Goal: Task Accomplishment & Management: Manage account settings

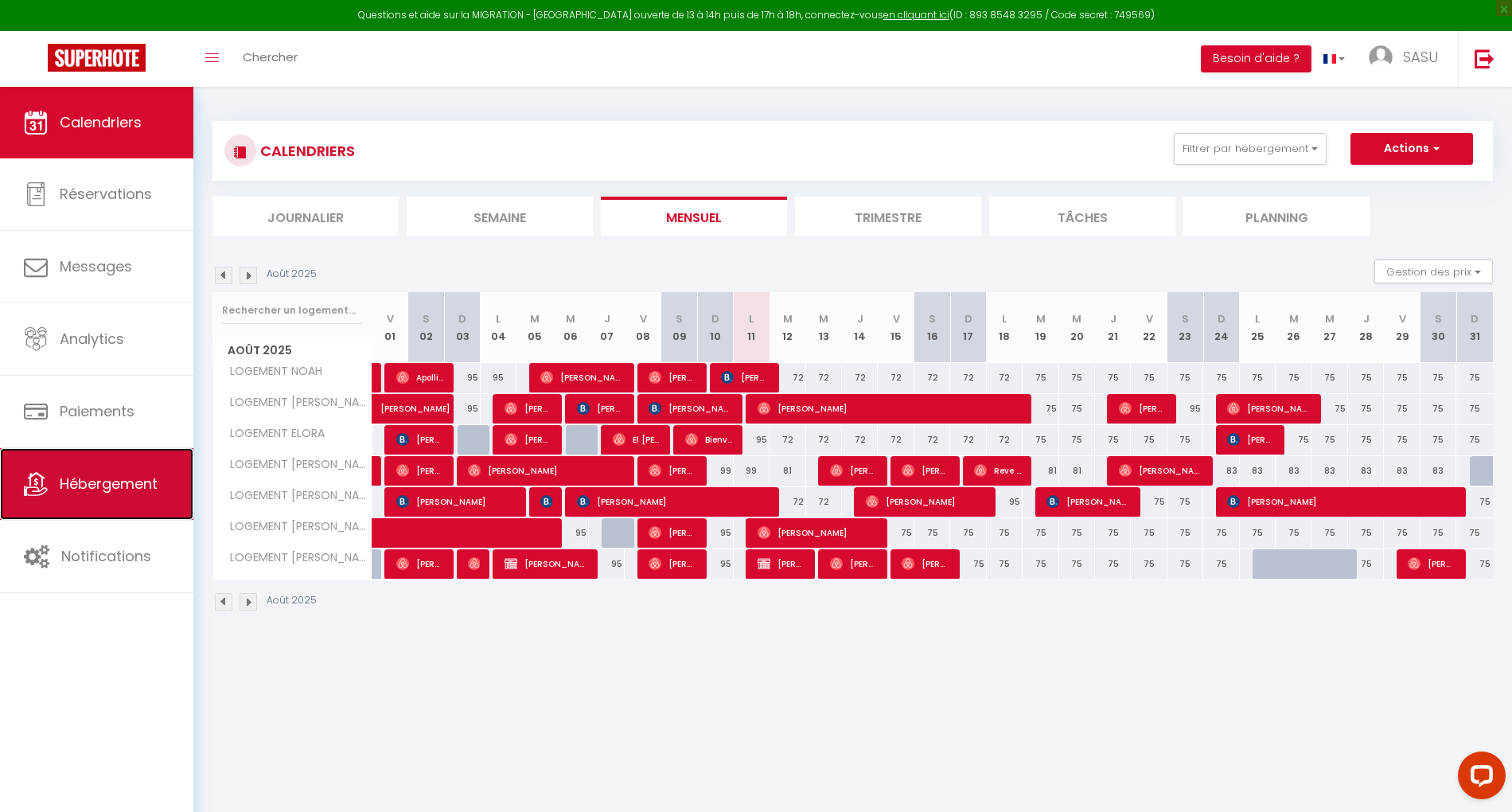
click at [106, 492] on span "Hébergement" at bounding box center [109, 484] width 98 height 20
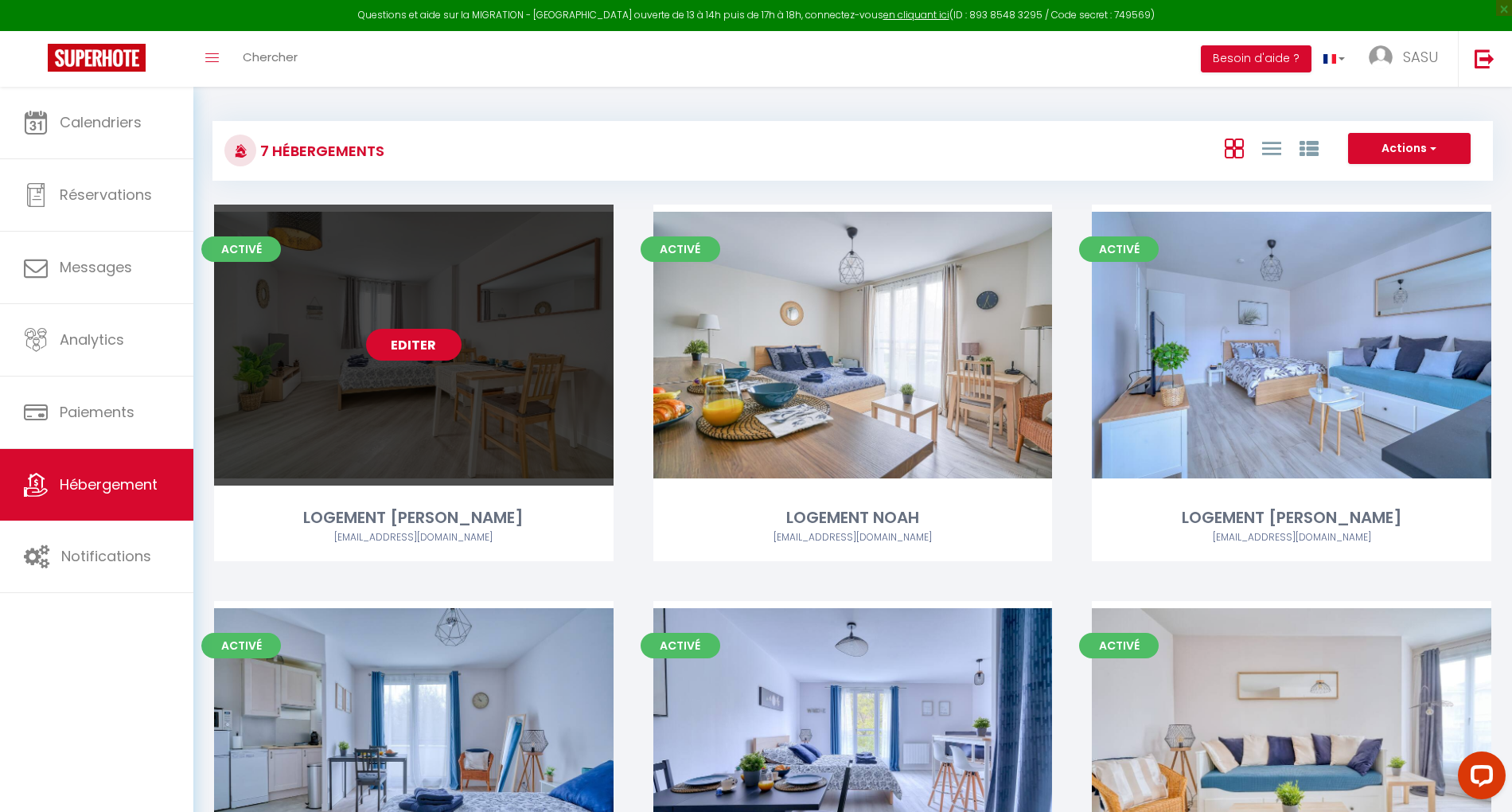
click at [420, 339] on link "Editer" at bounding box center [414, 345] width 95 height 32
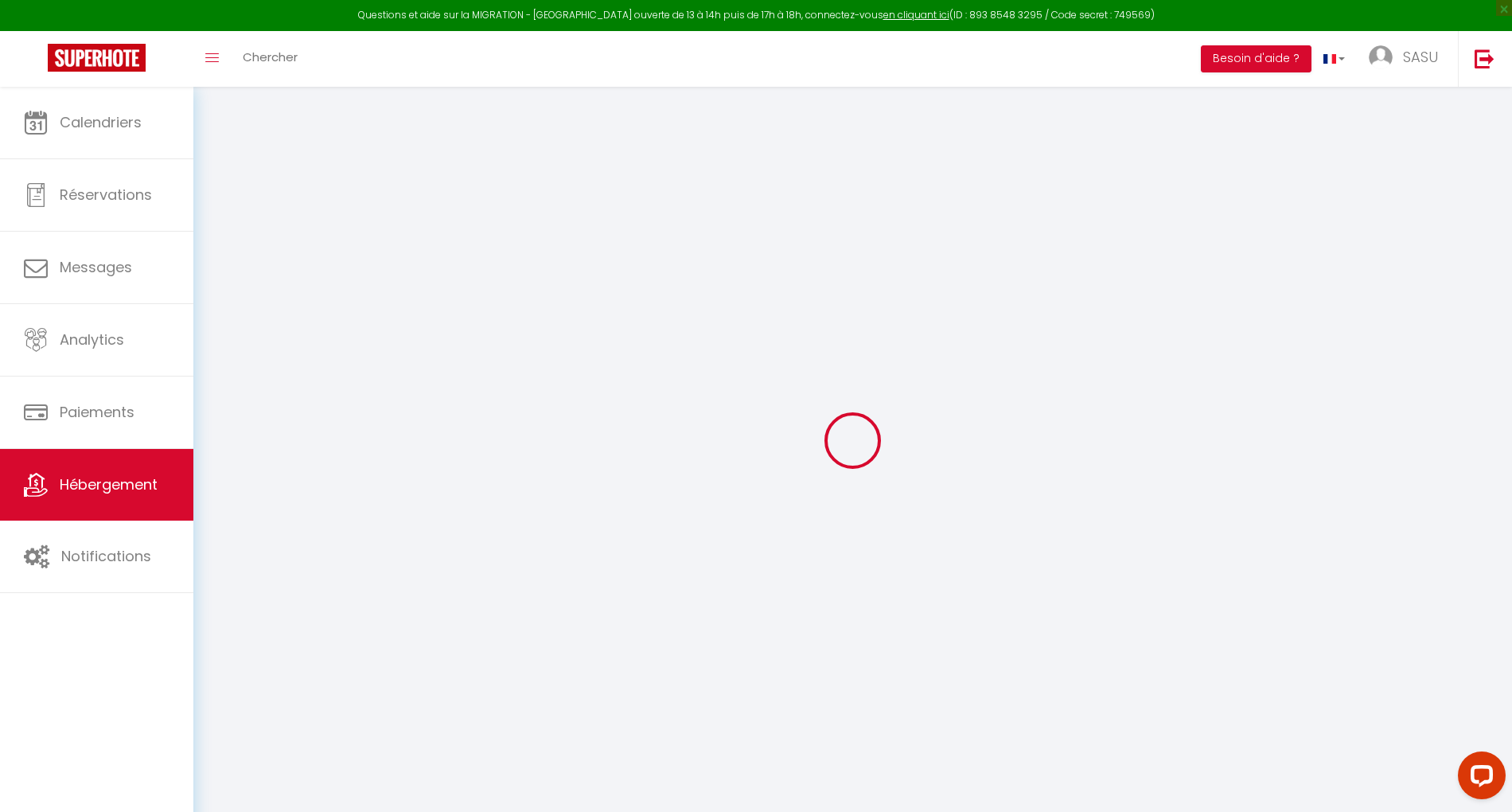
select select
checkbox input "false"
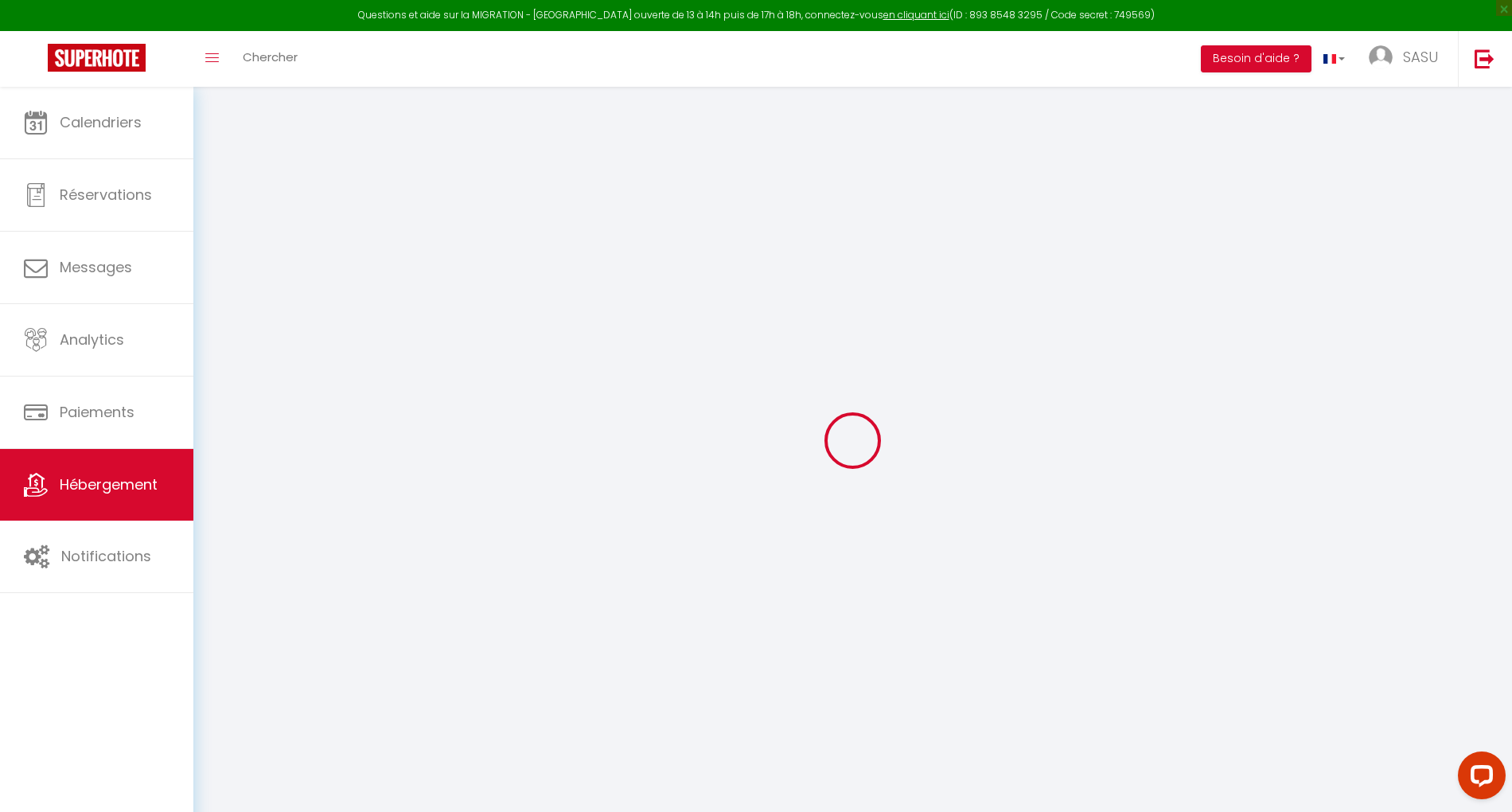
select select "2075-1320871319441047230"
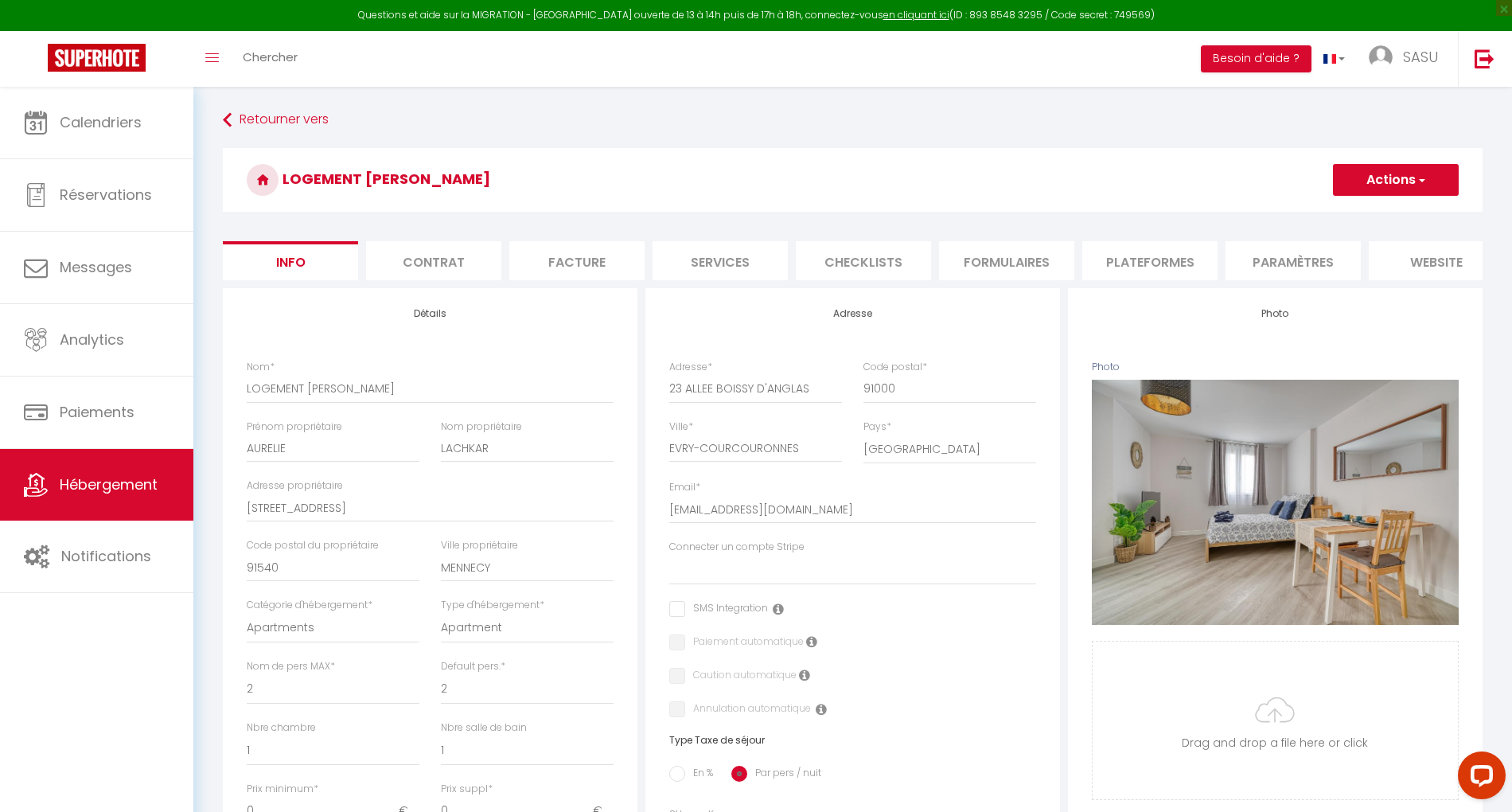
click at [1148, 259] on li "Plateformes" at bounding box center [1149, 260] width 135 height 39
select select
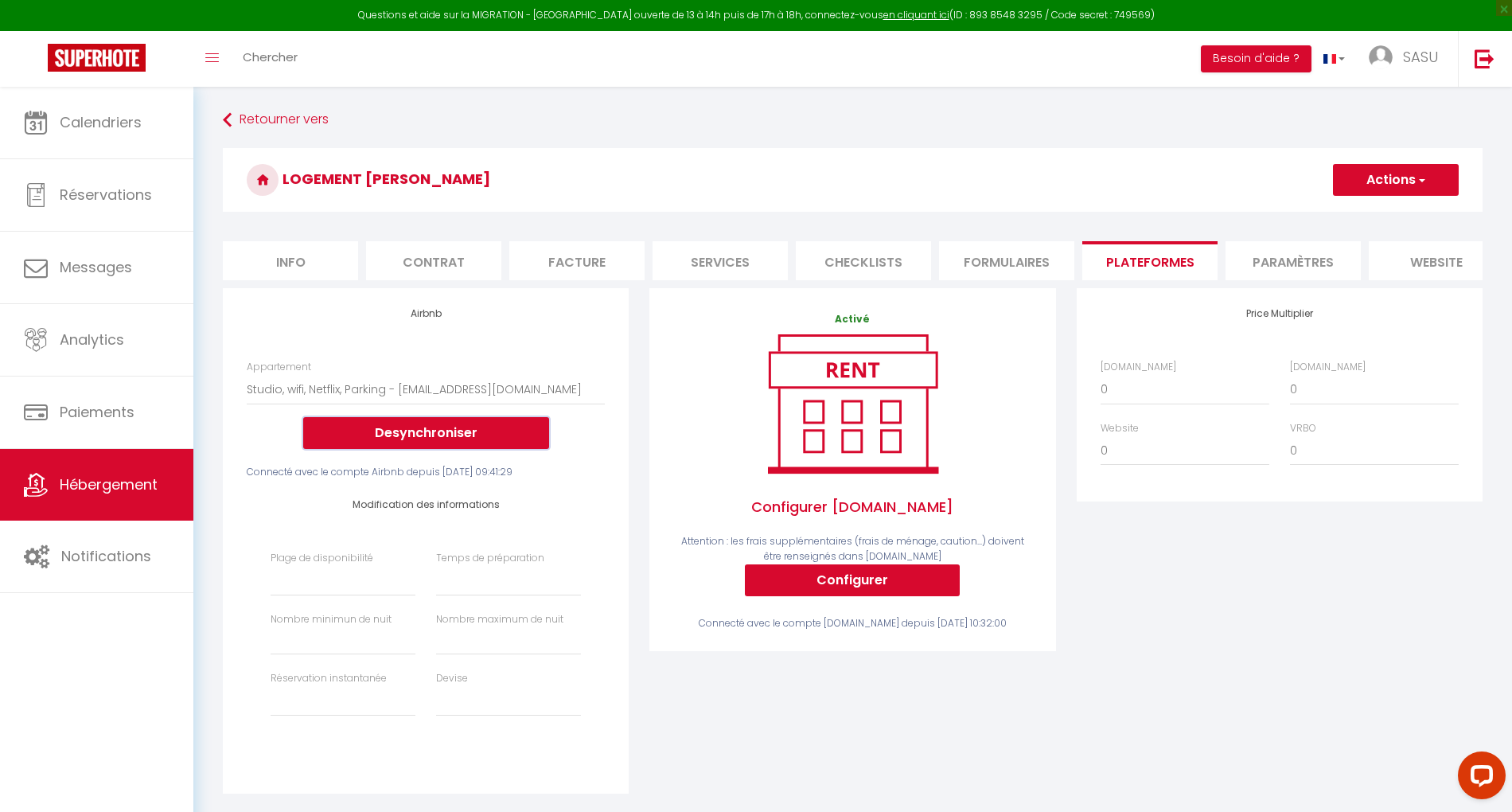
click at [392, 441] on button "Desynchroniser" at bounding box center [426, 433] width 245 height 32
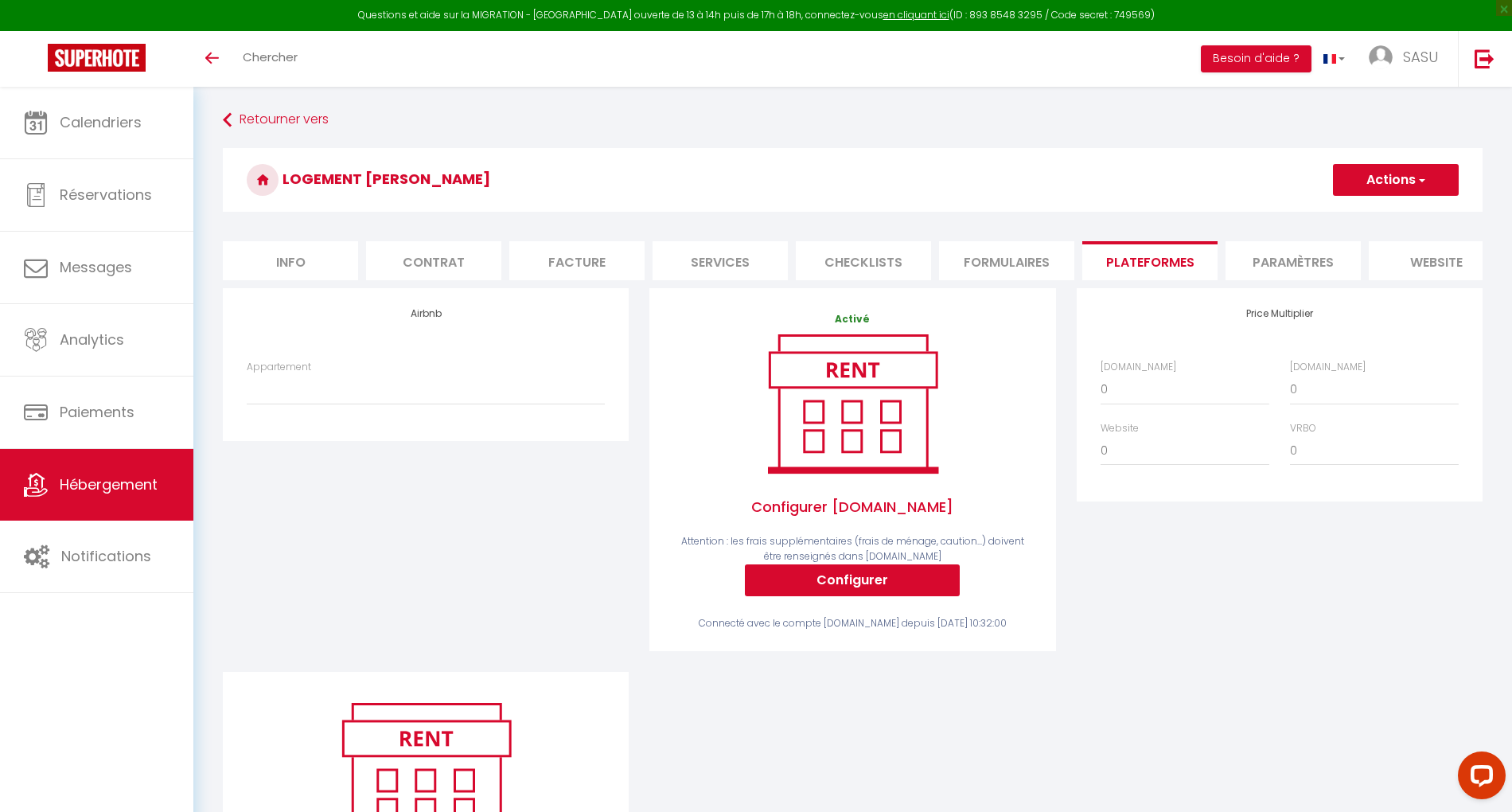
click at [109, 481] on span "Hébergement" at bounding box center [109, 485] width 98 height 20
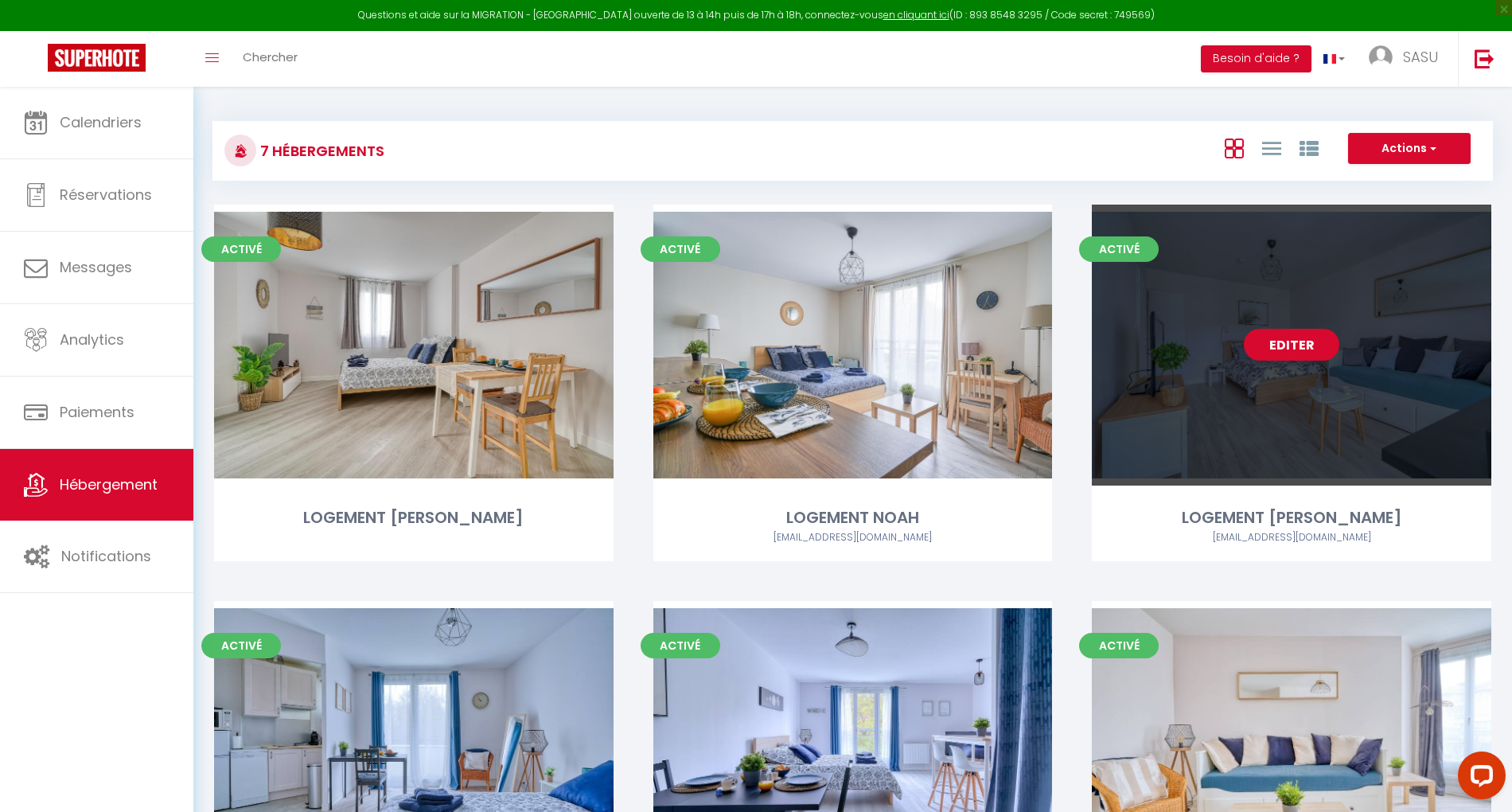
click at [1293, 348] on link "Editer" at bounding box center [1291, 345] width 95 height 32
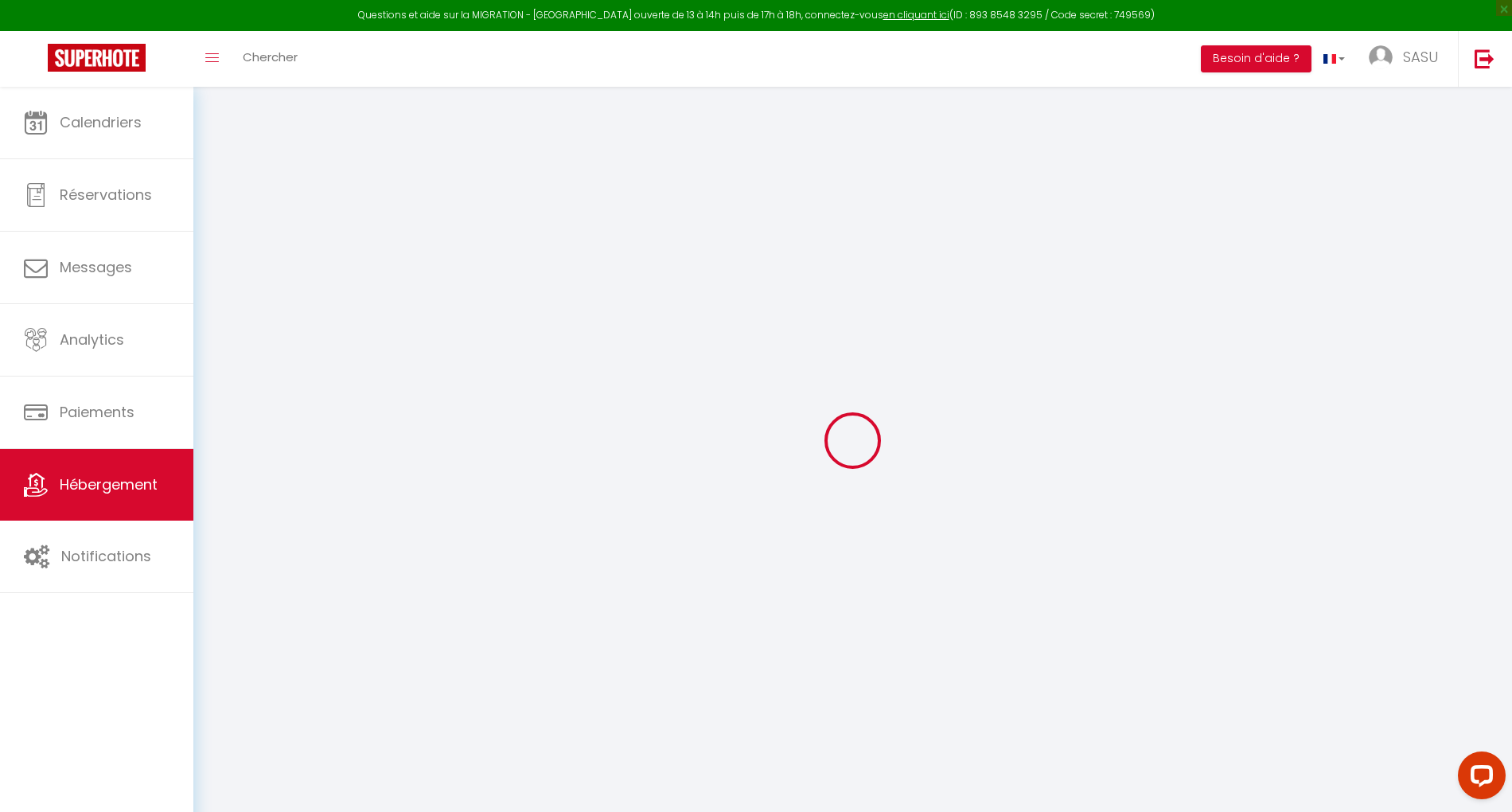
select select "15:00"
select select "22:00"
select select "11:00"
select select "30"
select select "120"
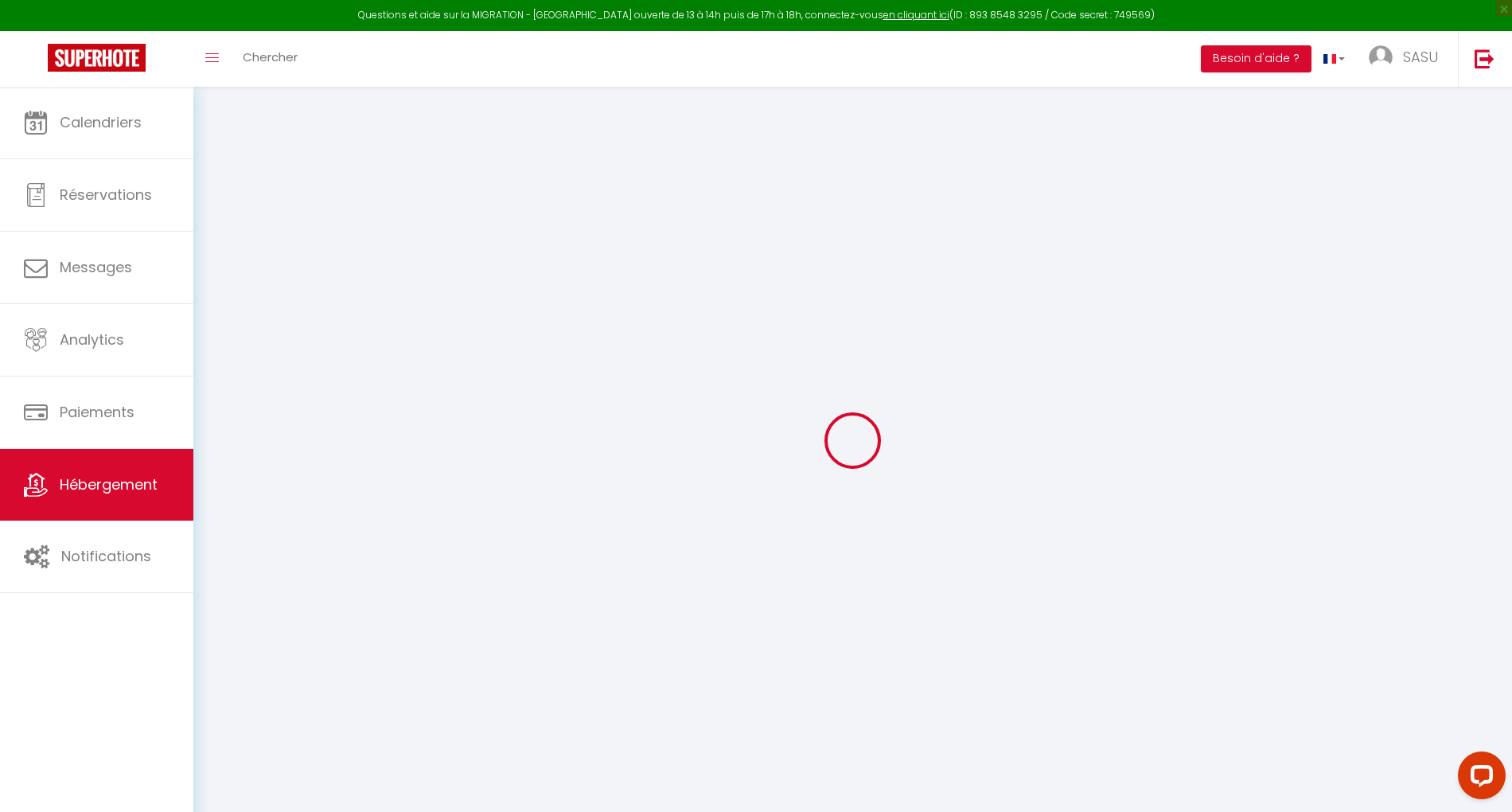
checkbox input "false"
select select "2075-688071719057815341"
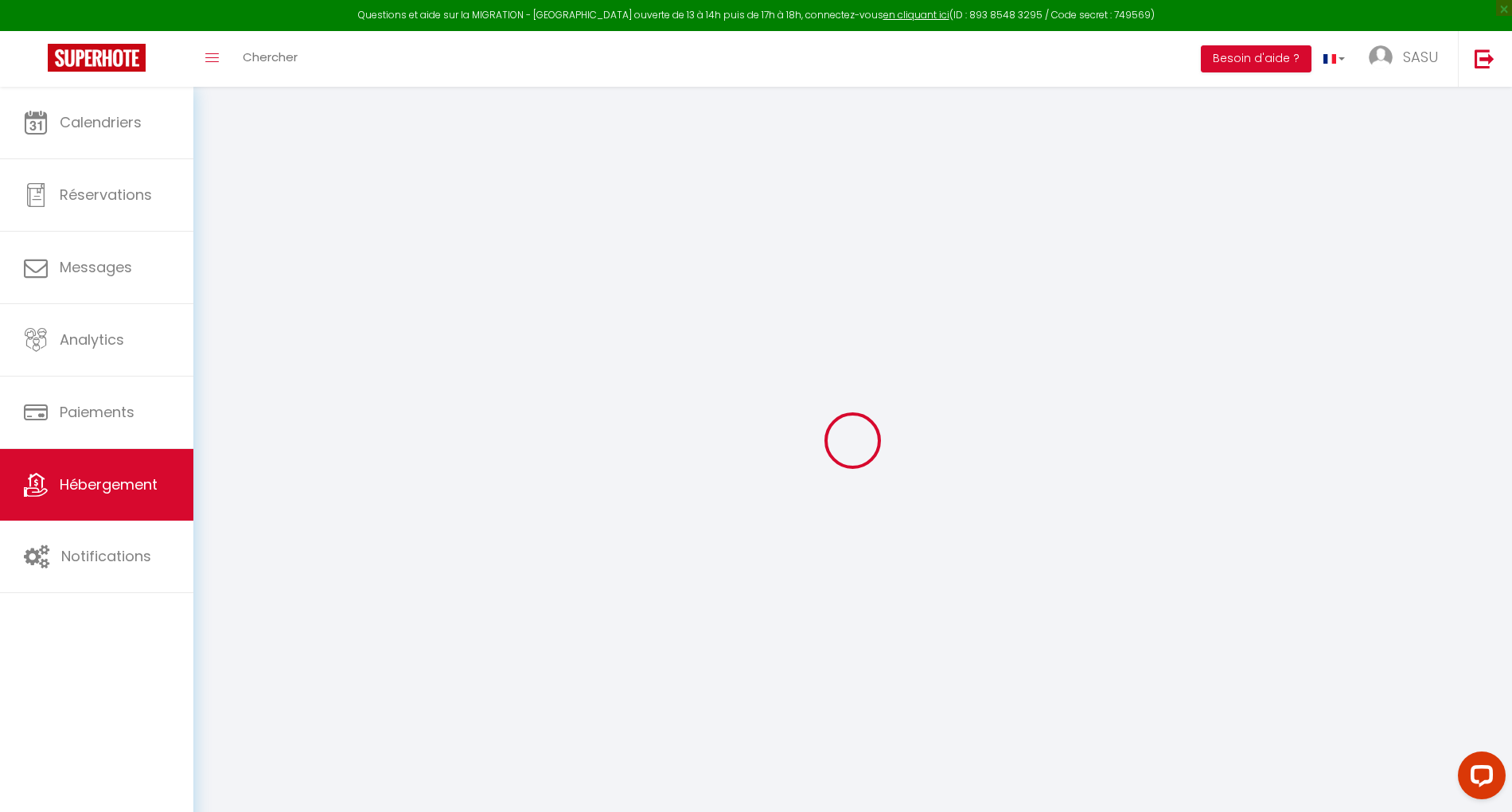
select select
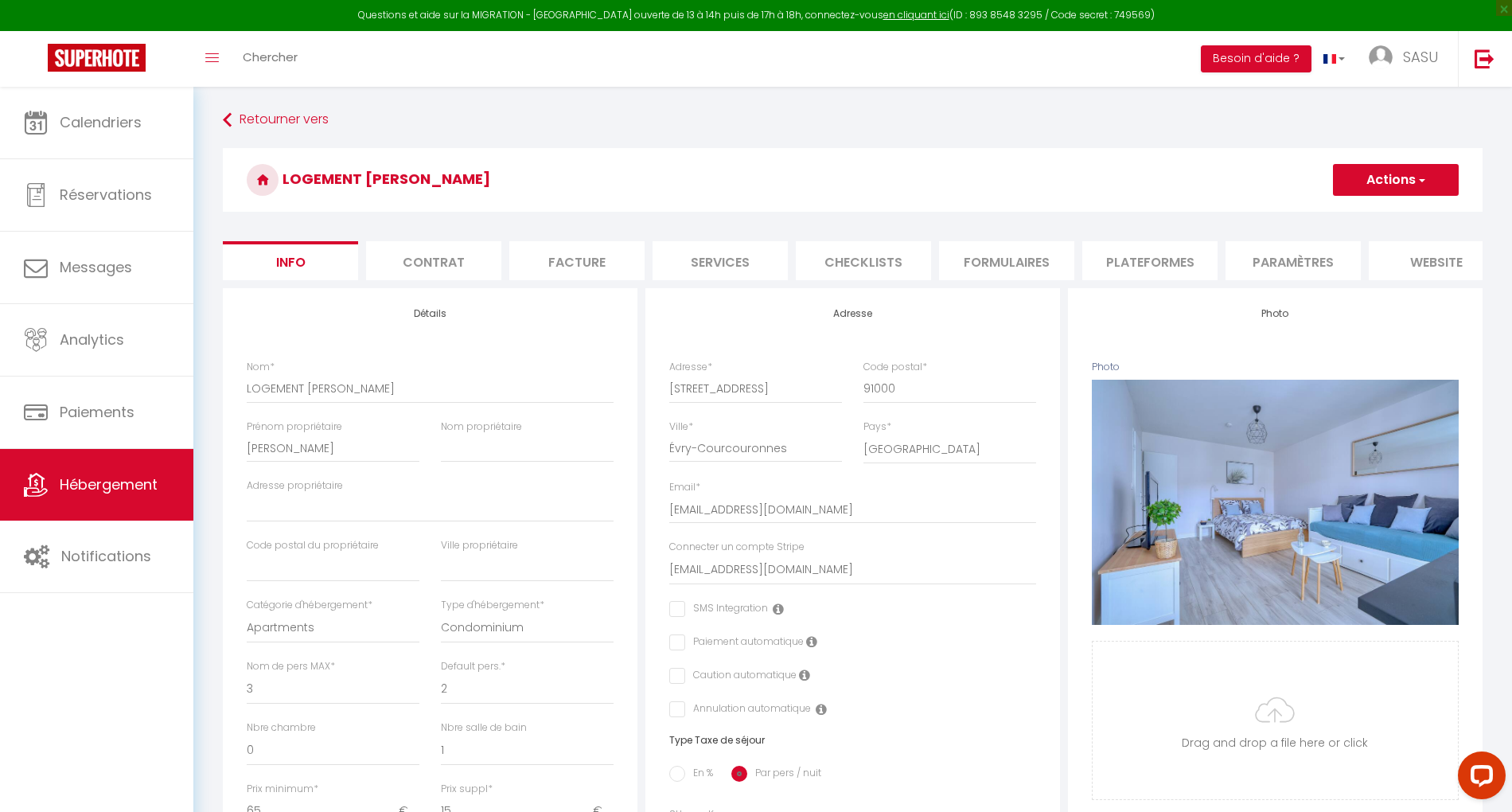
click at [1107, 251] on li "Plateformes" at bounding box center [1149, 260] width 135 height 39
select select
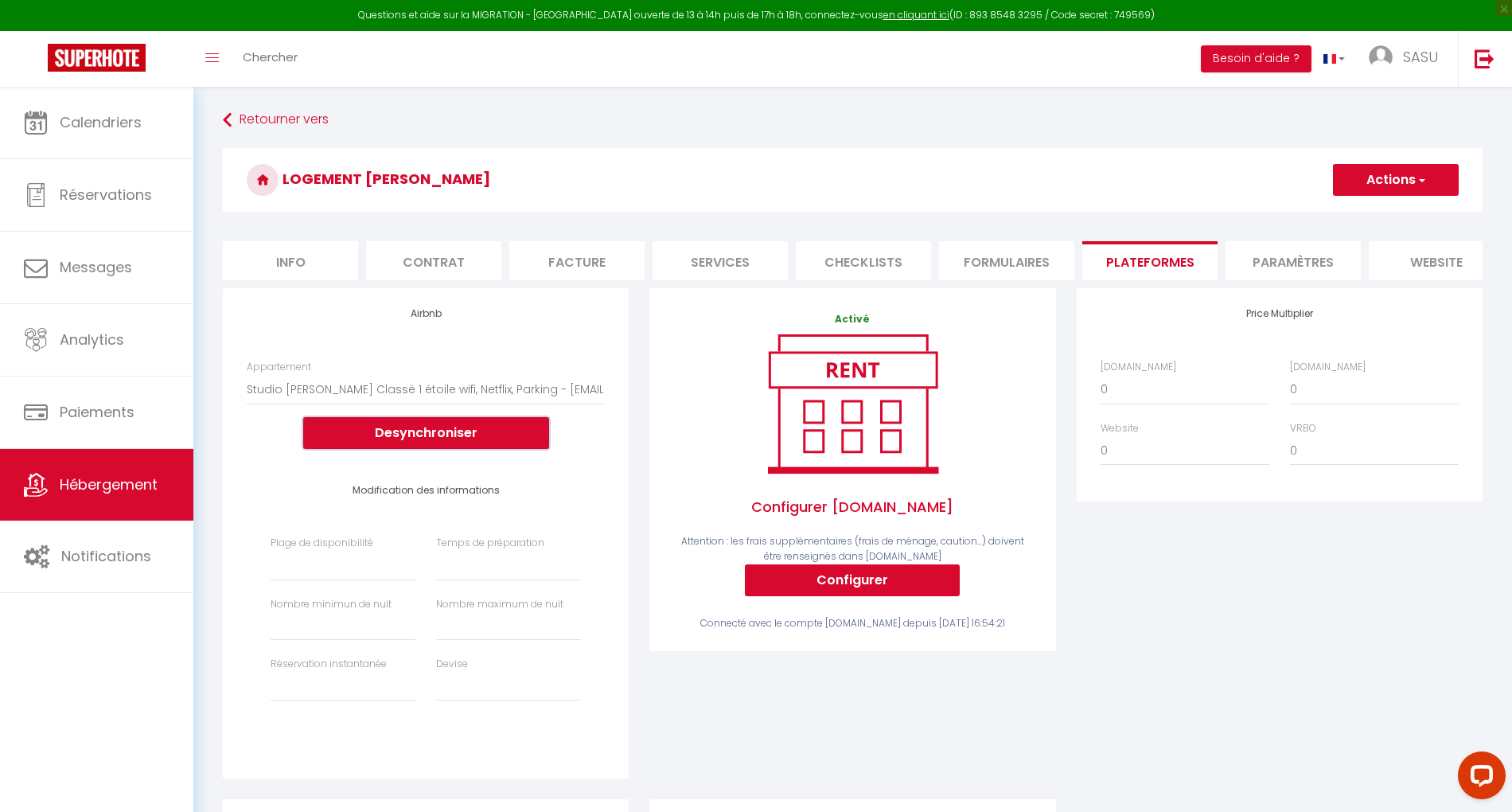
click at [399, 449] on button "Desynchroniser" at bounding box center [426, 433] width 245 height 32
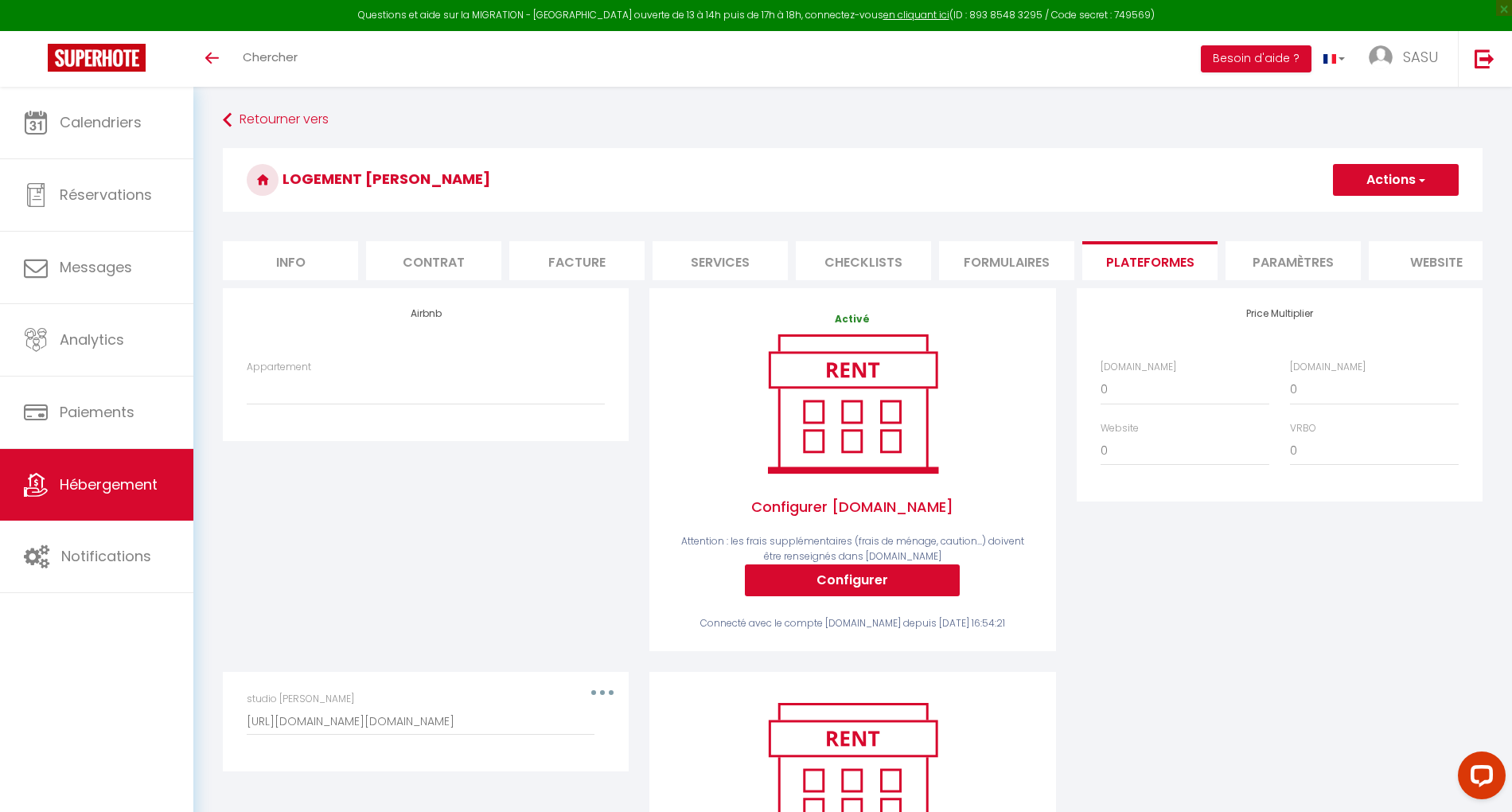
click at [138, 490] on span "Hébergement" at bounding box center [109, 485] width 98 height 20
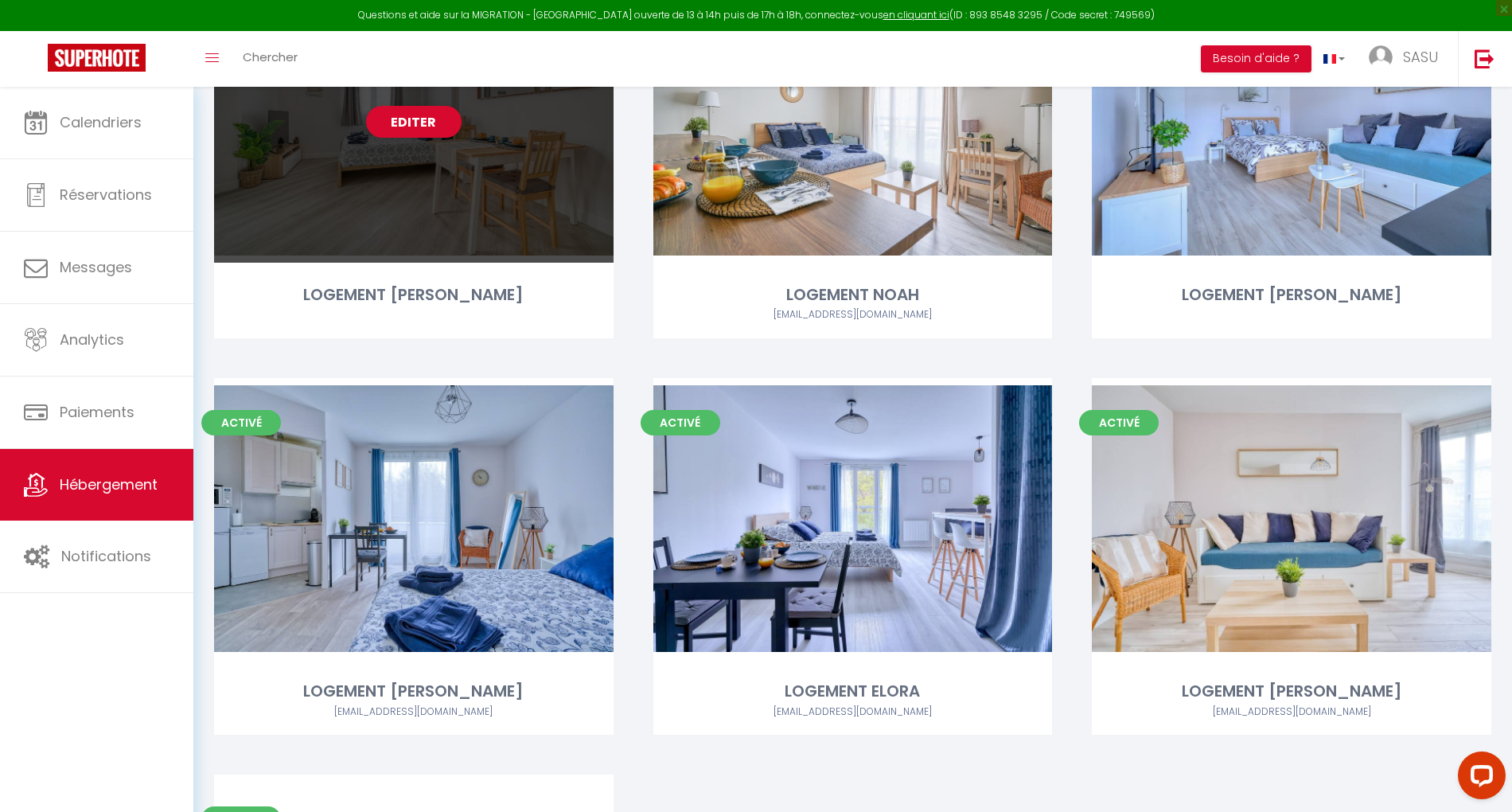
scroll to position [318, 0]
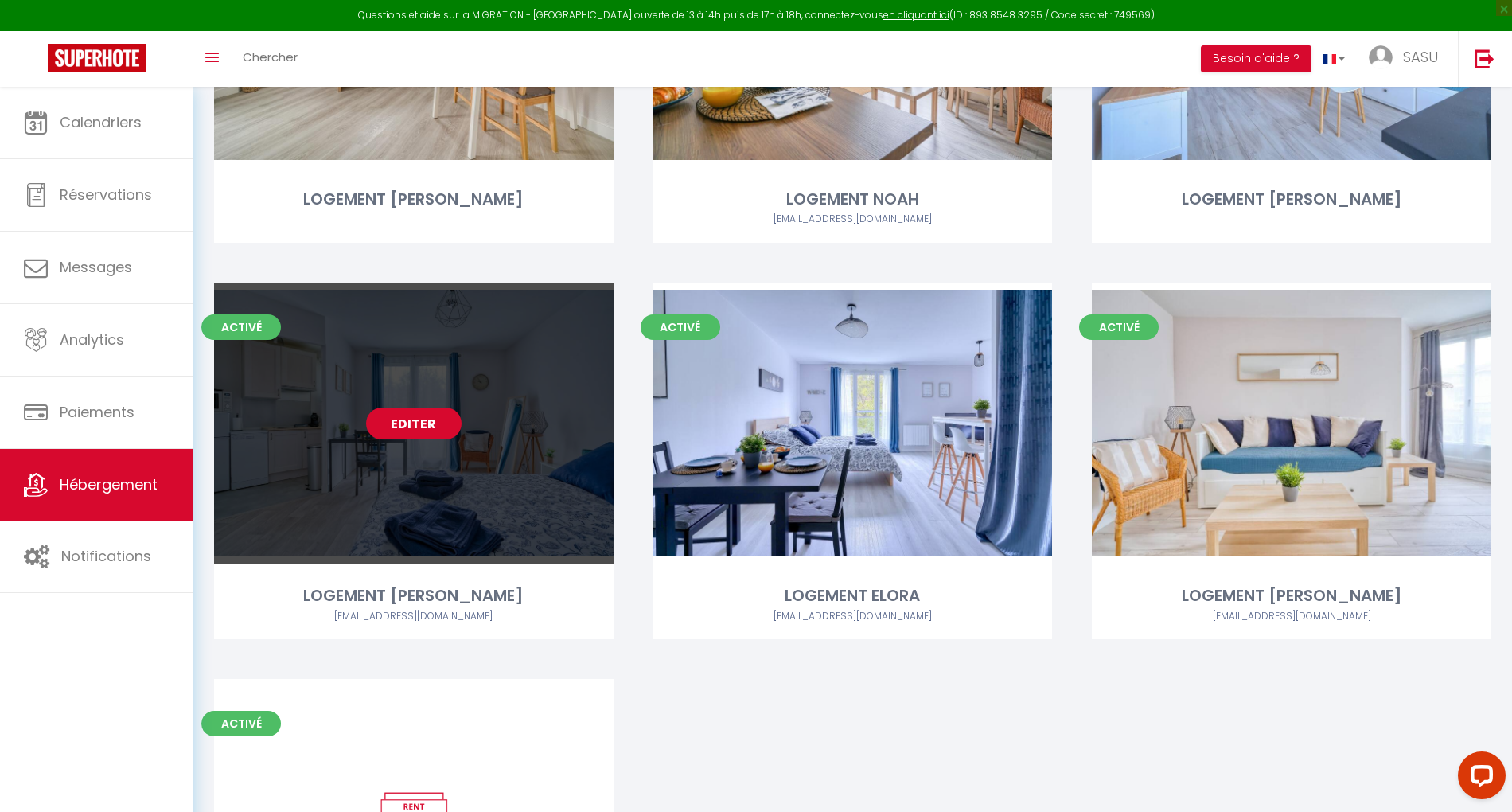
click at [418, 425] on link "Editer" at bounding box center [414, 423] width 95 height 32
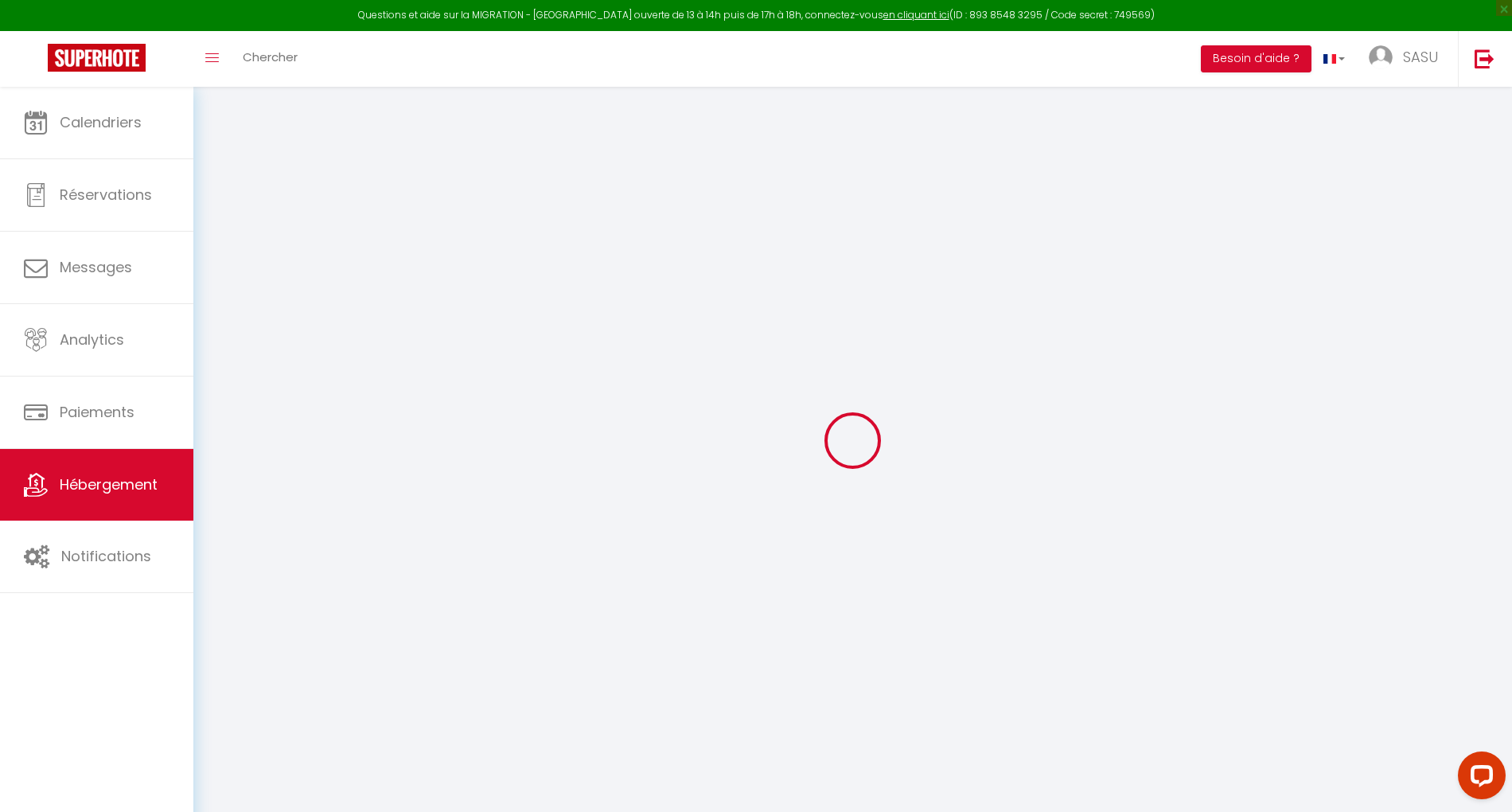
select select
checkbox input "false"
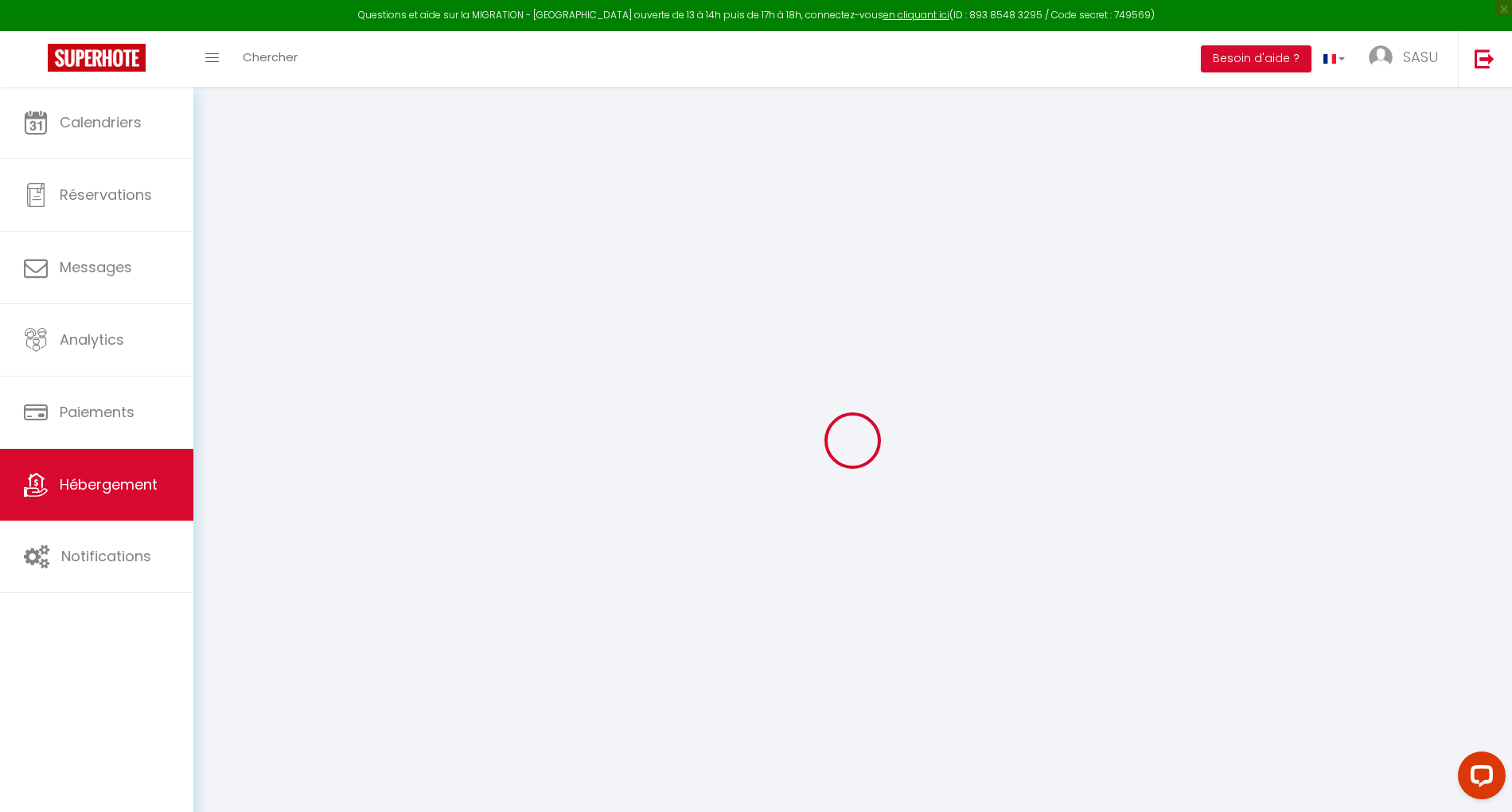
select select
select select "2075-840437727688532871"
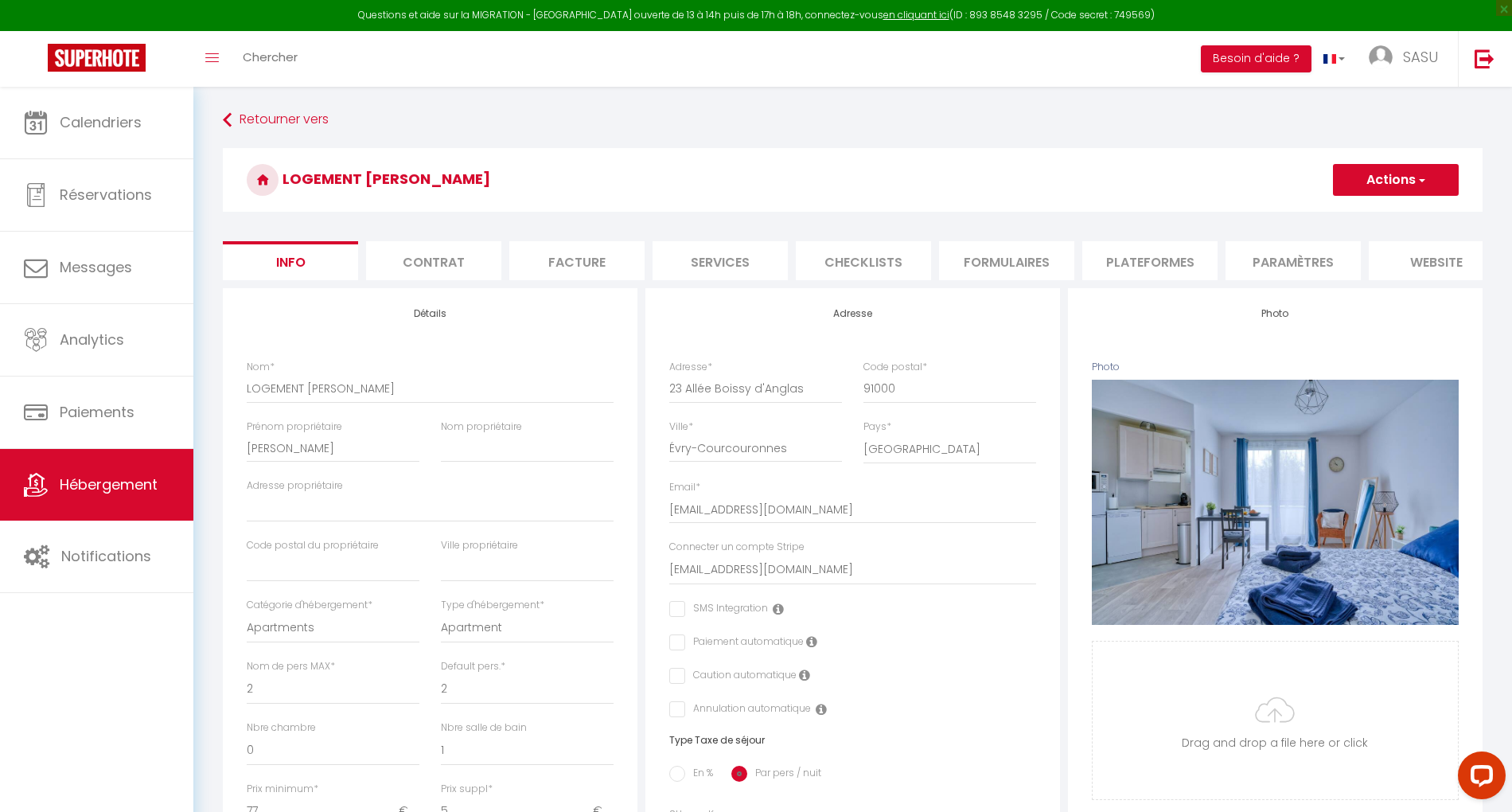
click at [1169, 261] on li "Plateformes" at bounding box center [1149, 260] width 135 height 39
select select
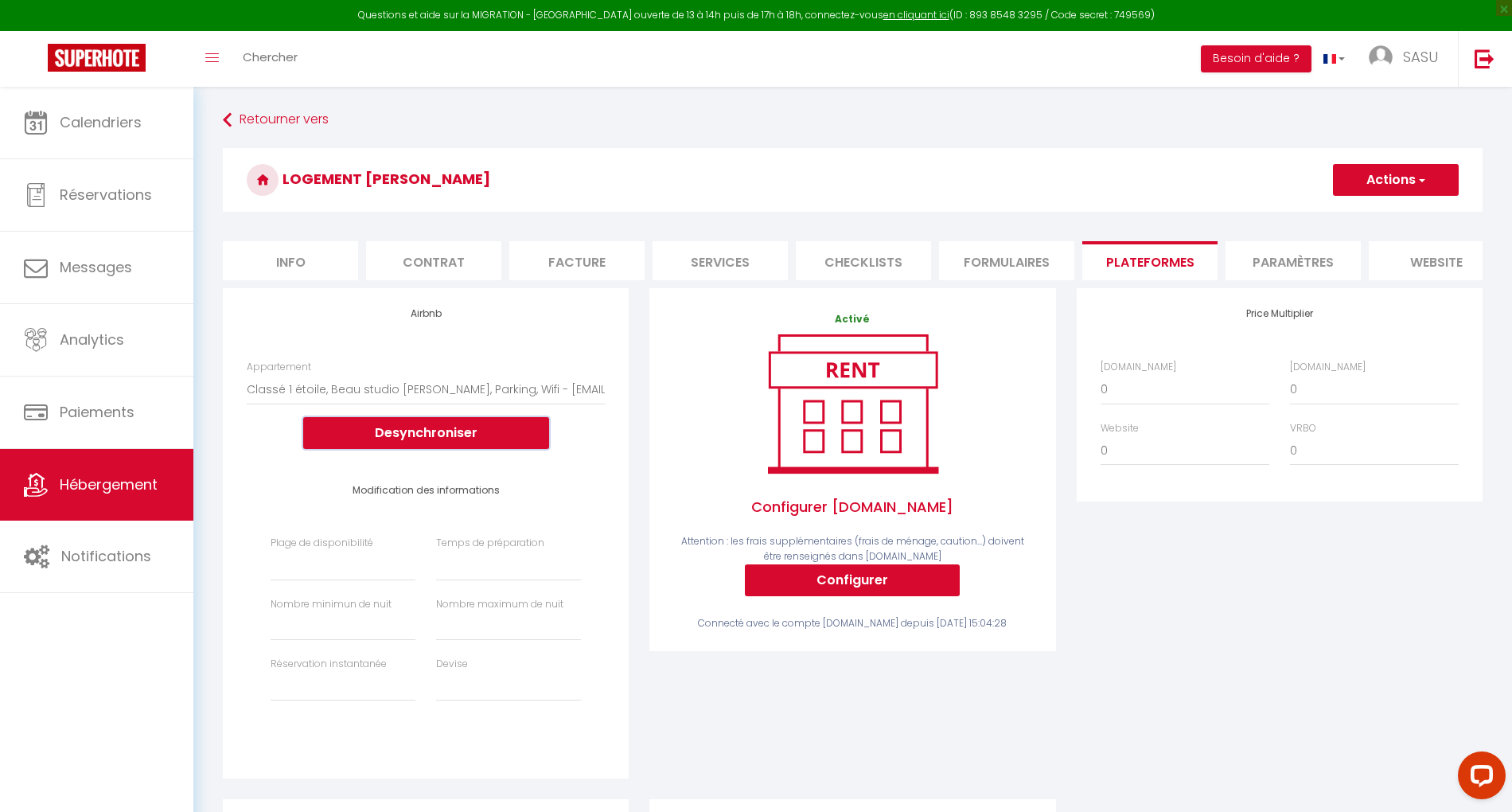
click at [441, 449] on button "Desynchroniser" at bounding box center [426, 433] width 245 height 32
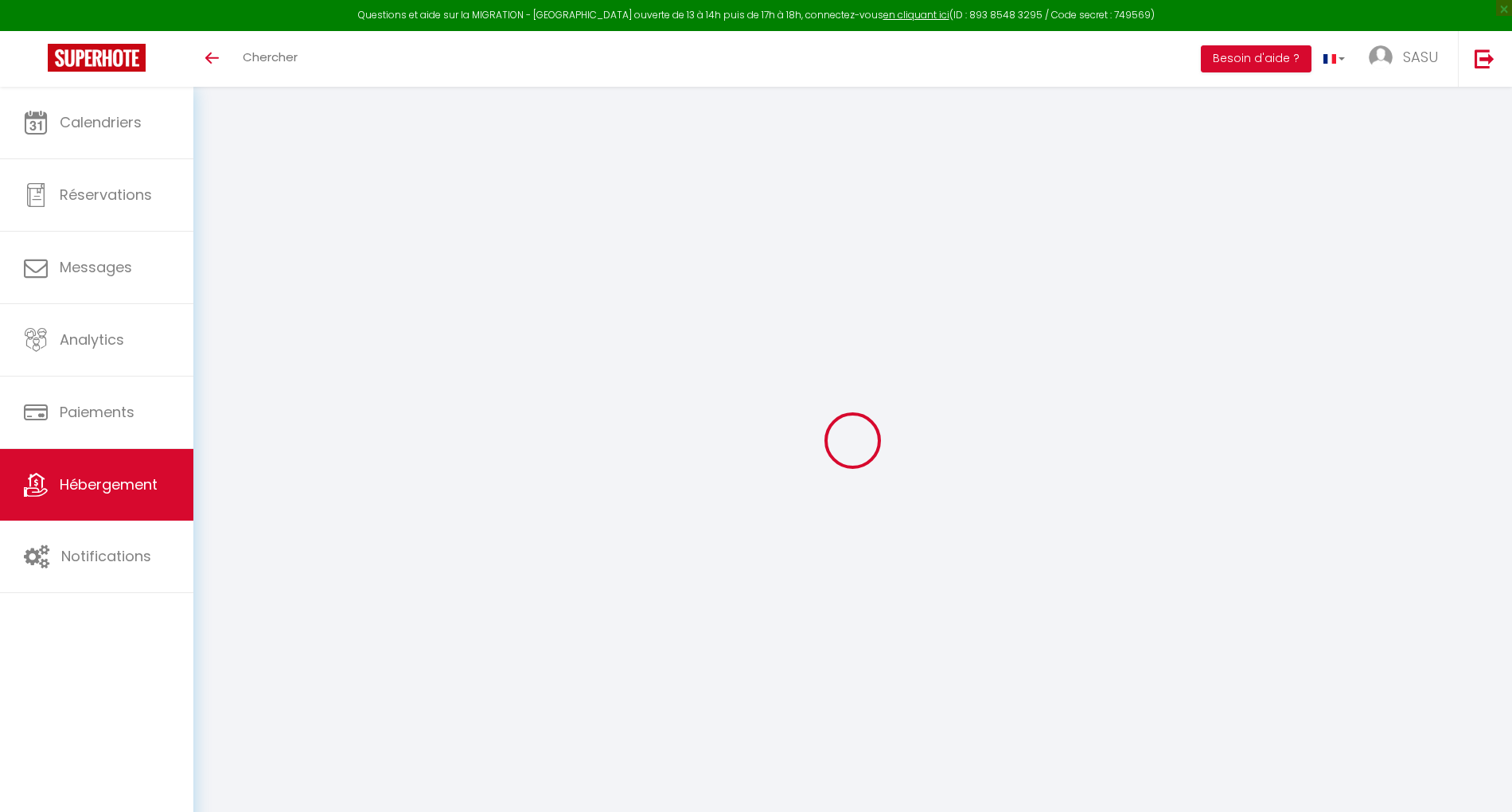
click at [115, 490] on span "Hébergement" at bounding box center [109, 485] width 98 height 20
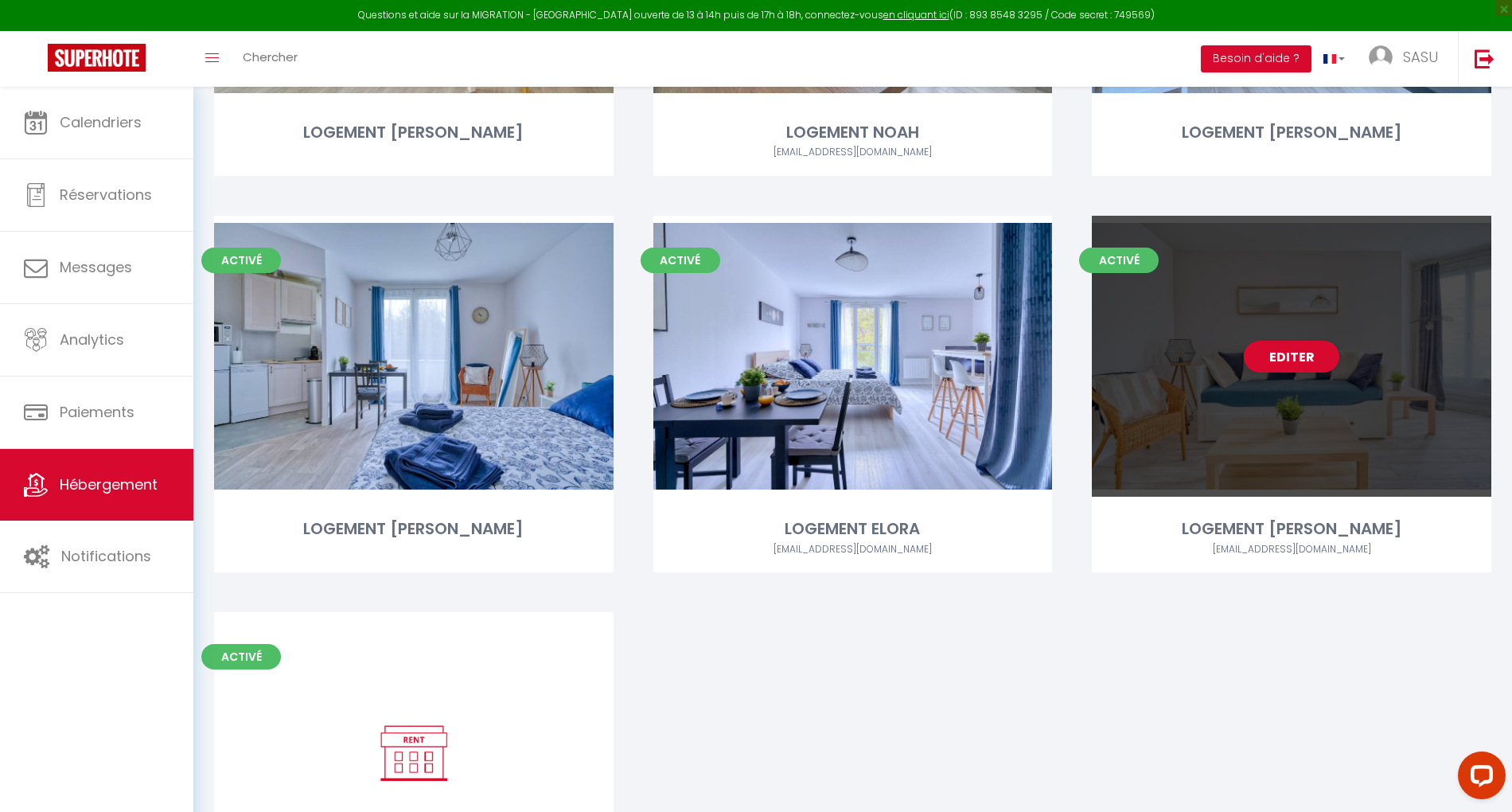
scroll to position [425, 0]
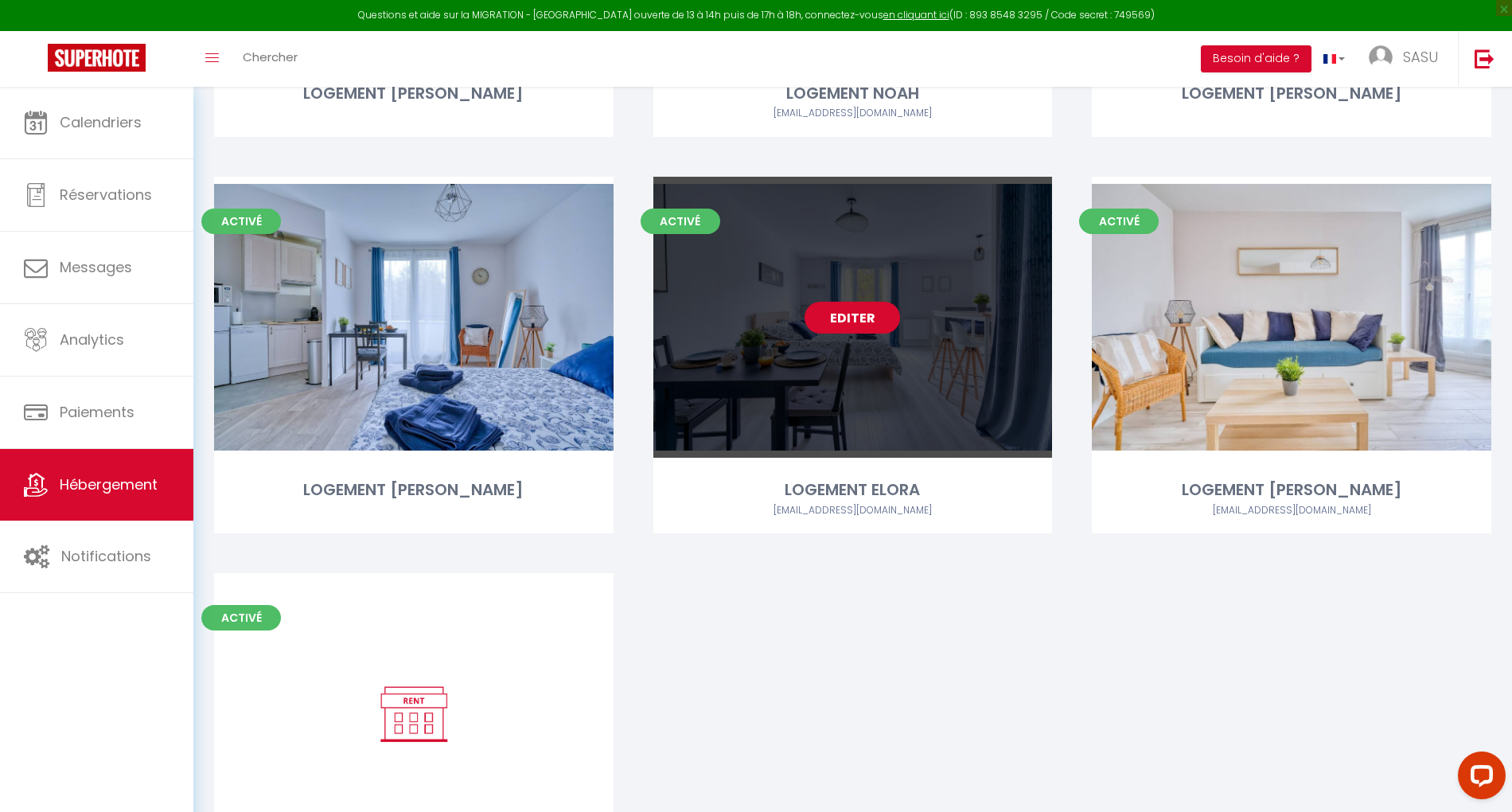
click at [860, 315] on link "Editer" at bounding box center [852, 317] width 95 height 32
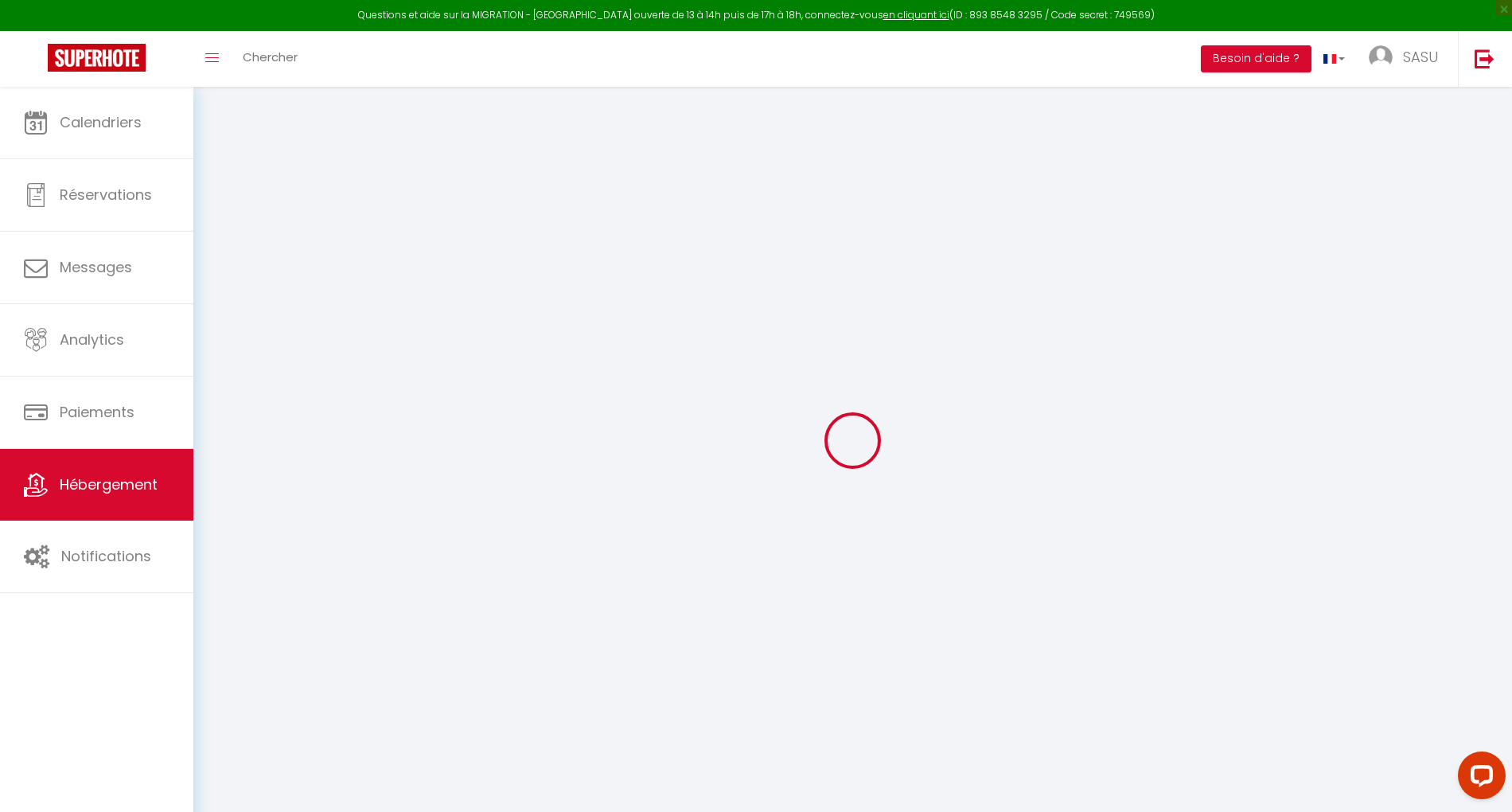
checkbox input "false"
select select "15:00"
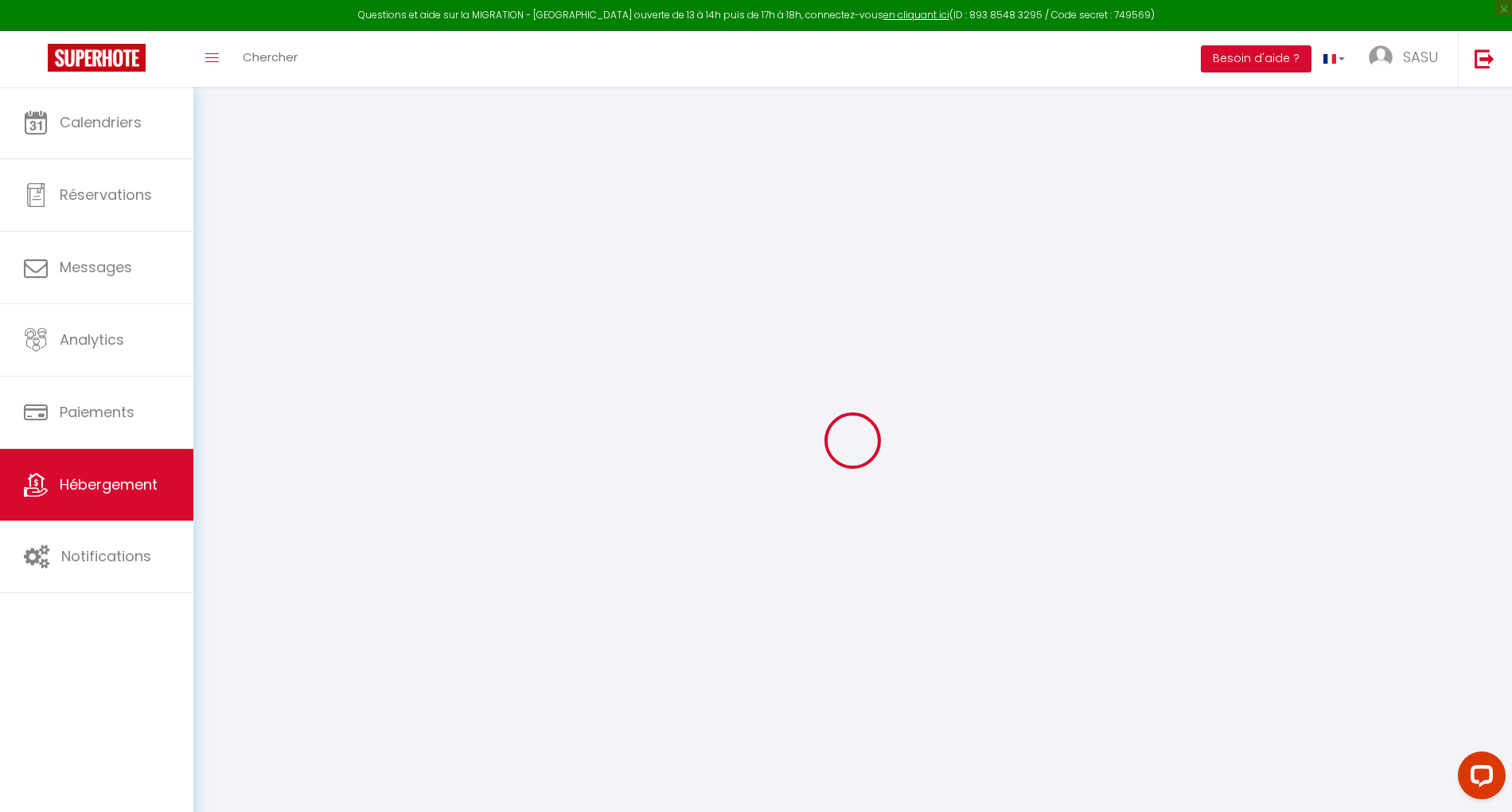
select select "23:45"
select select "11:00"
select select "30"
select select "120"
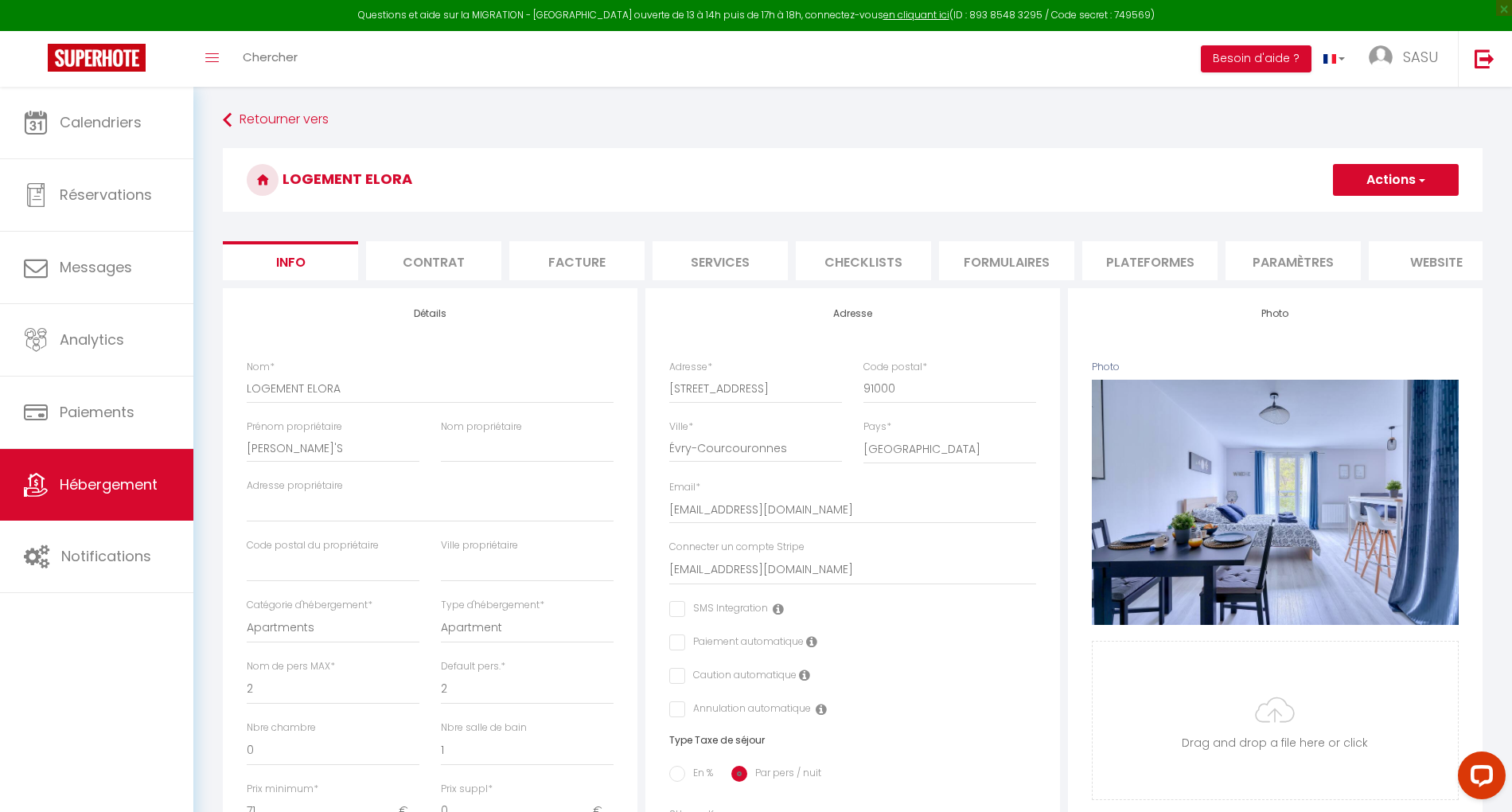
checkbox input "false"
select select "2075-770122670818771631"
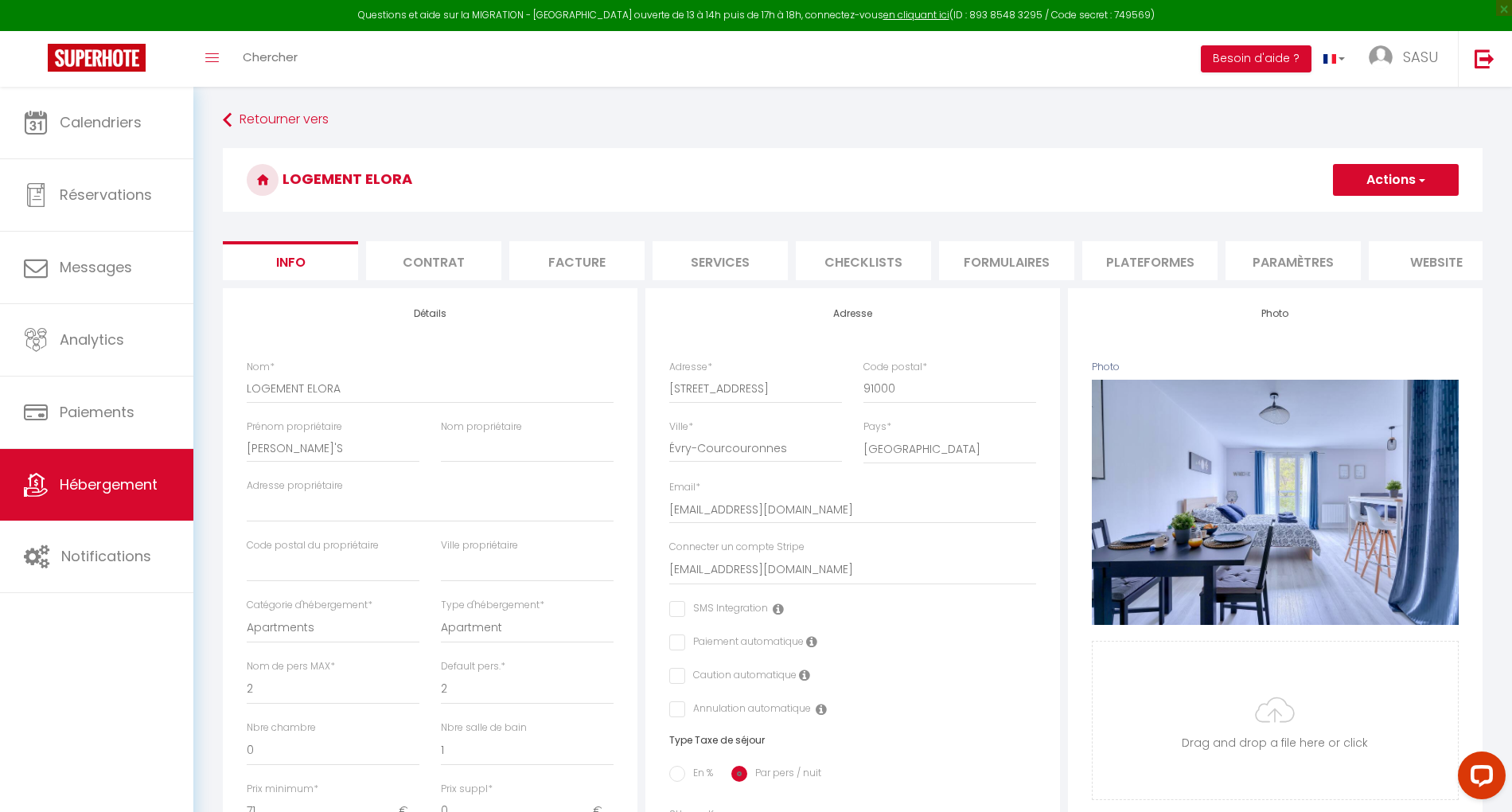
click at [1178, 265] on li "Plateformes" at bounding box center [1149, 260] width 135 height 39
select select
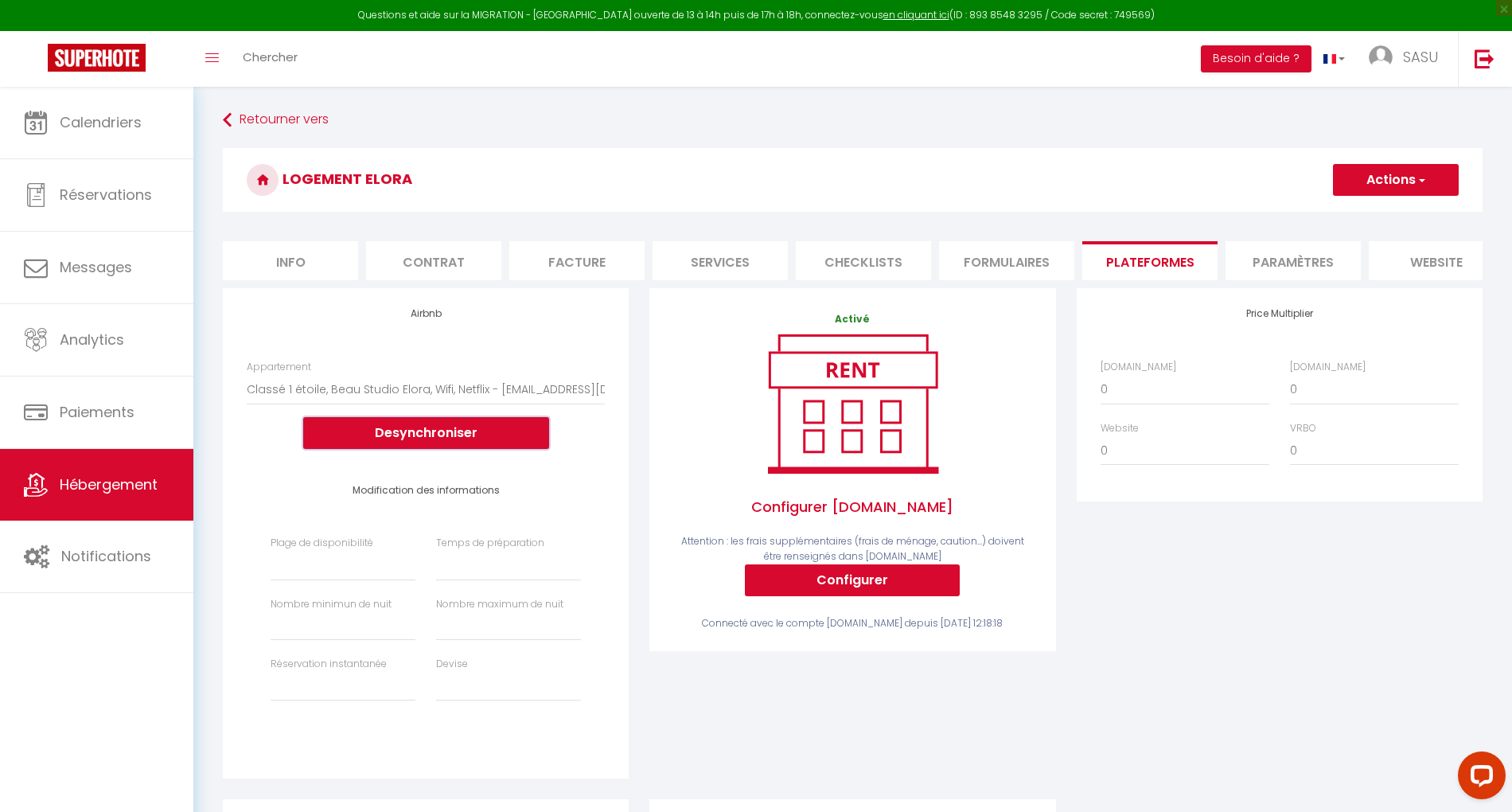
click at [469, 448] on button "Desynchroniser" at bounding box center [426, 433] width 245 height 32
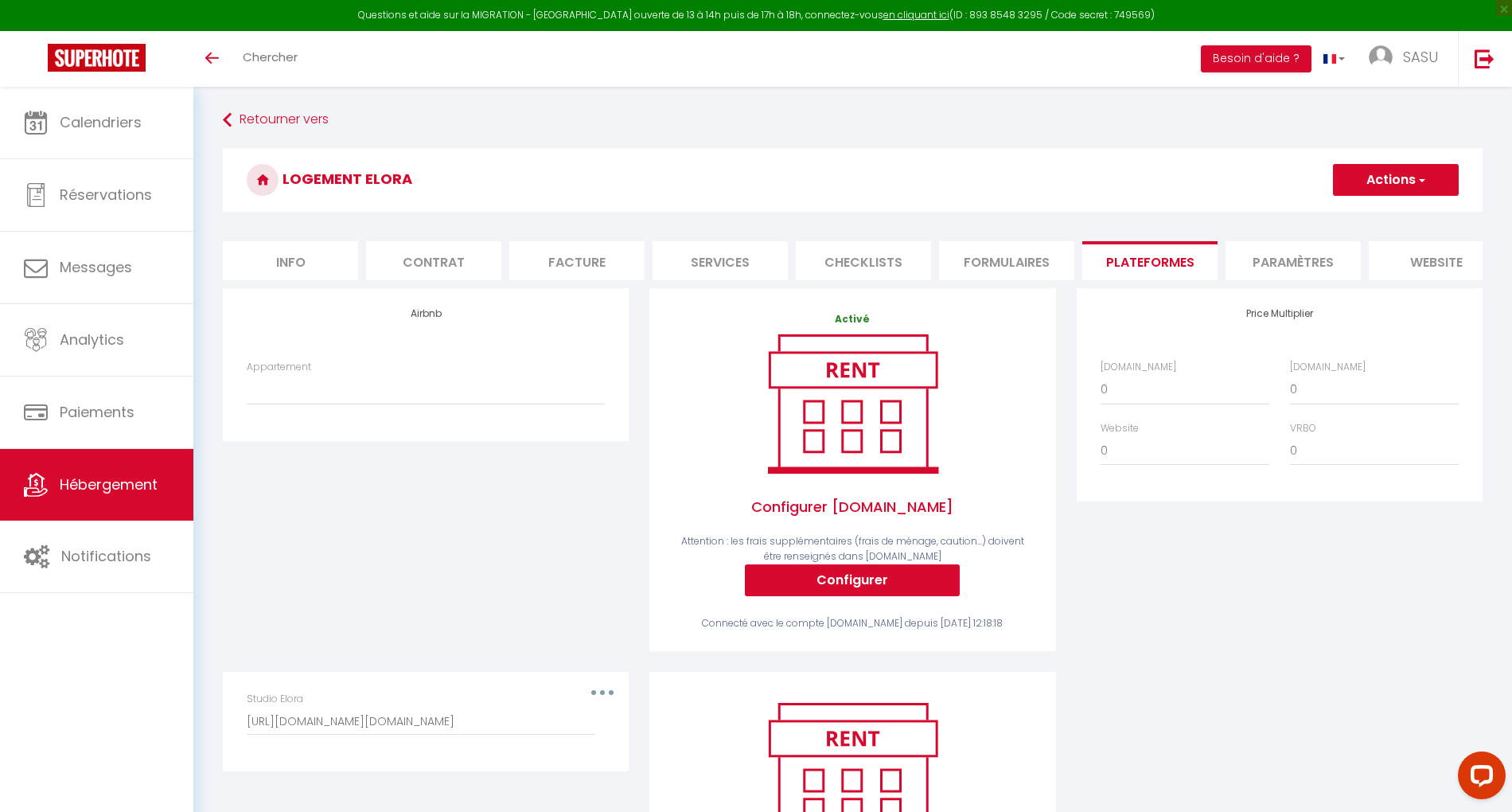
click at [134, 480] on span "Hébergement" at bounding box center [109, 485] width 98 height 20
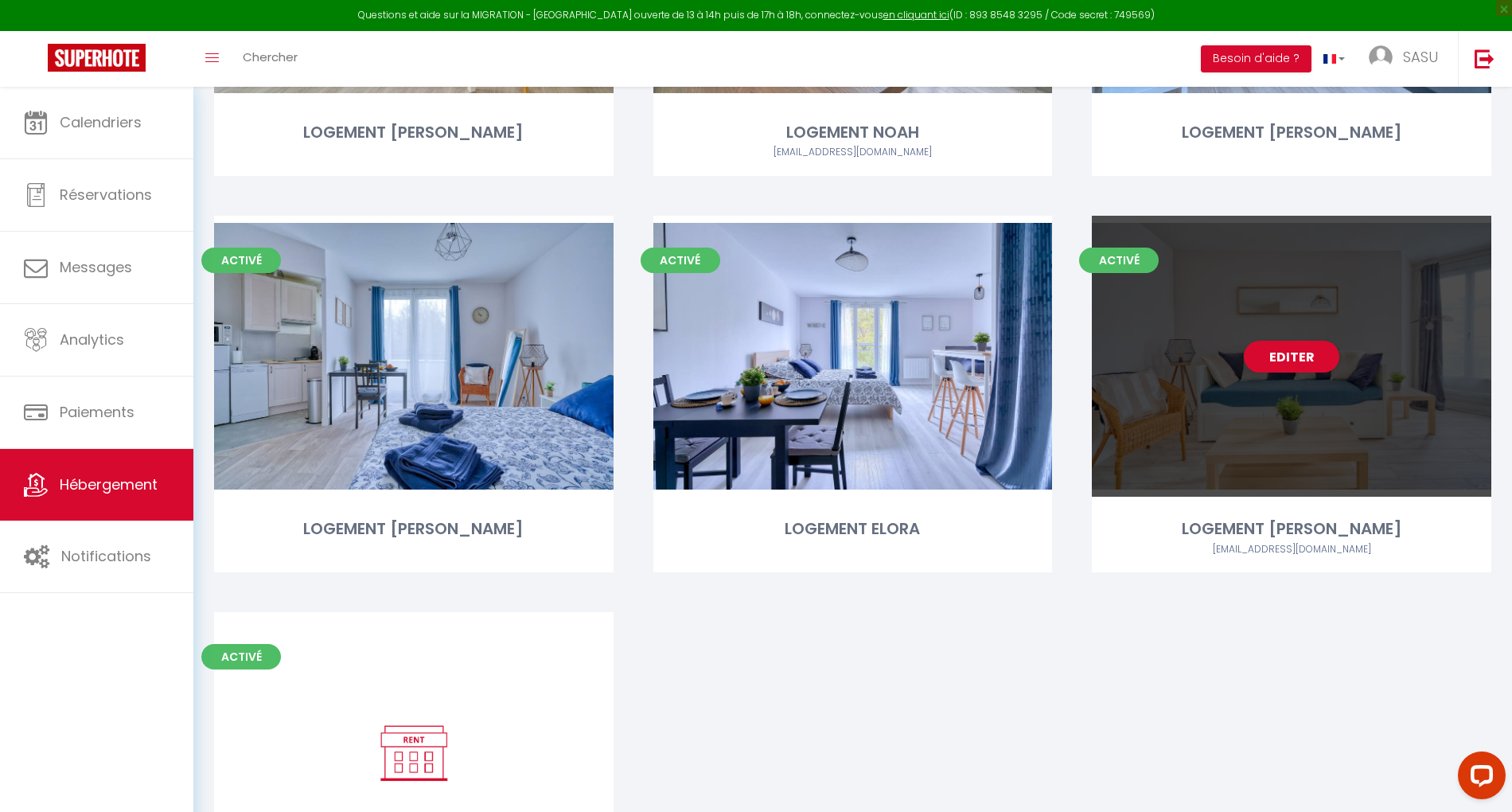
scroll to position [425, 0]
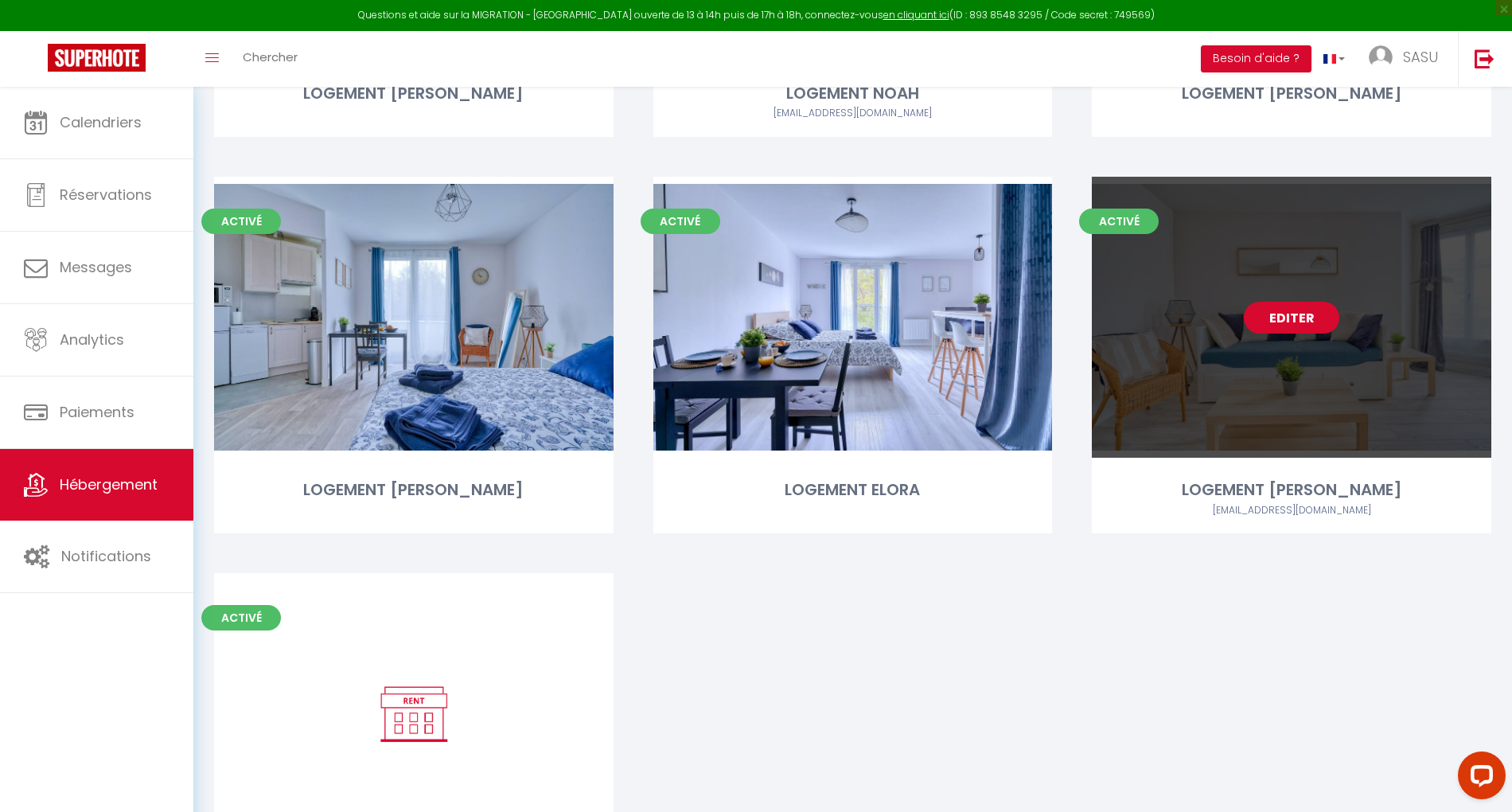
click at [1306, 322] on link "Editer" at bounding box center [1291, 317] width 95 height 32
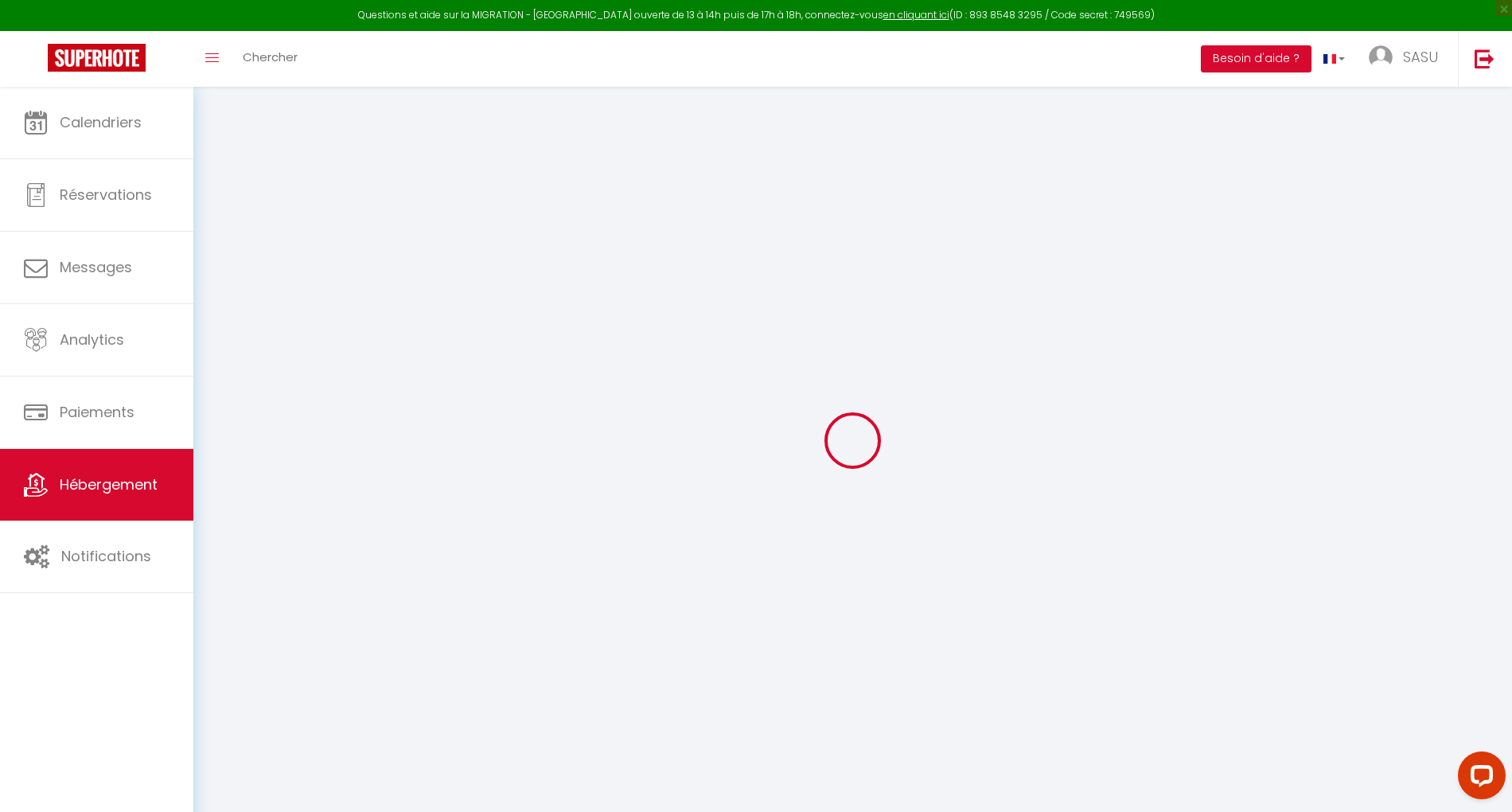
checkbox input "false"
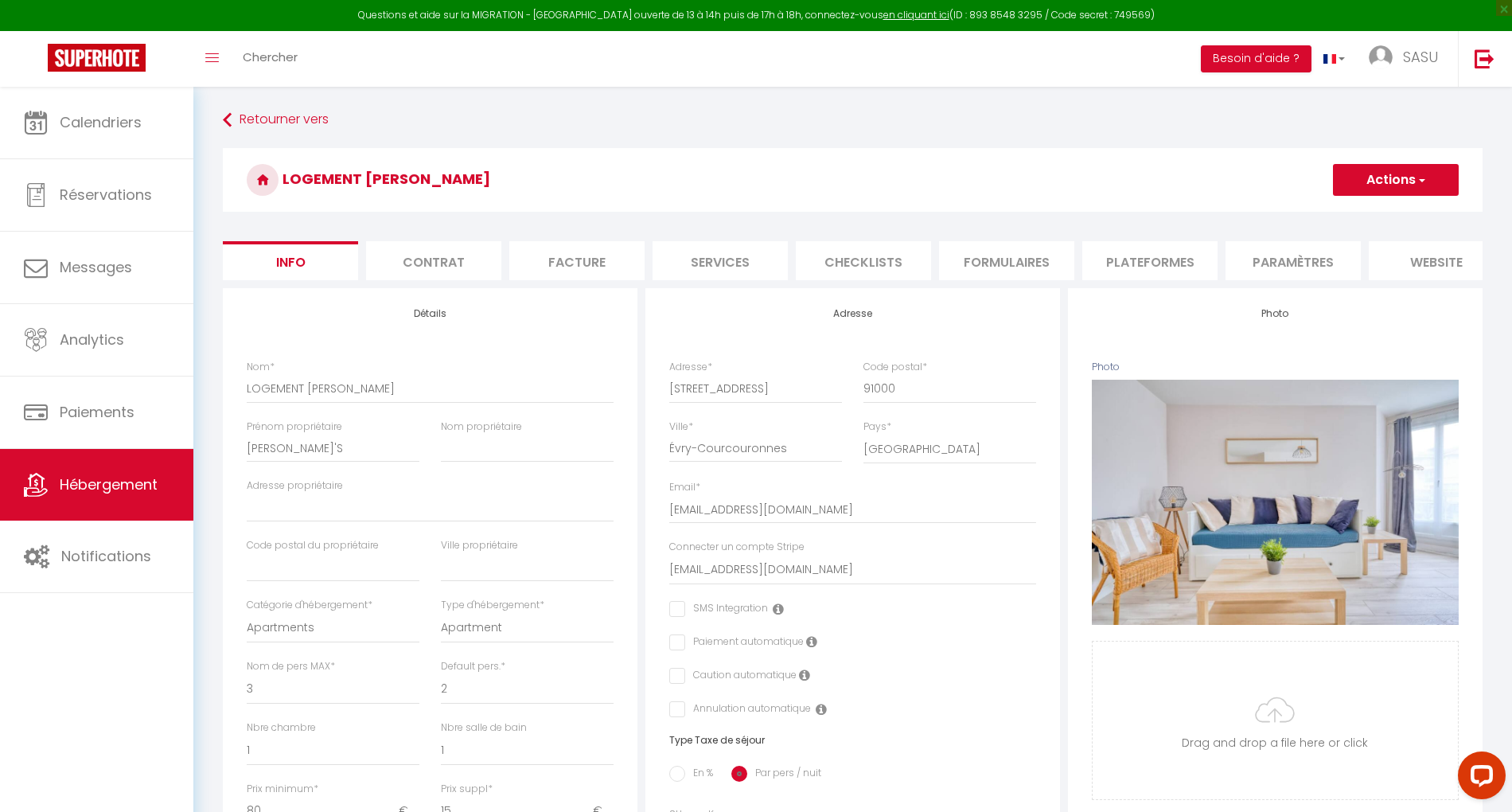
checkbox input "false"
select select "2075-780167422913060353"
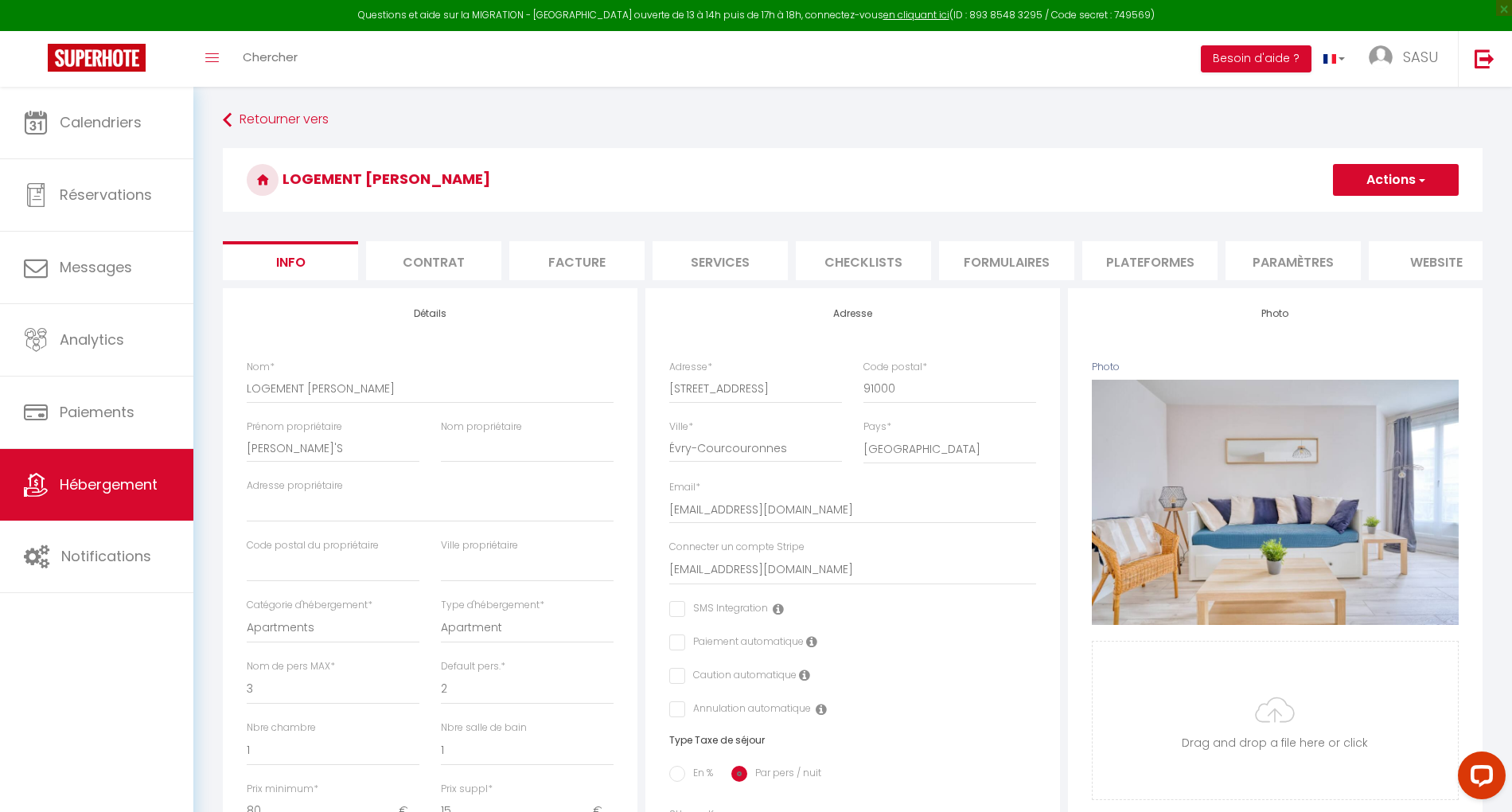
click at [1156, 265] on li "Plateformes" at bounding box center [1149, 260] width 135 height 39
select select
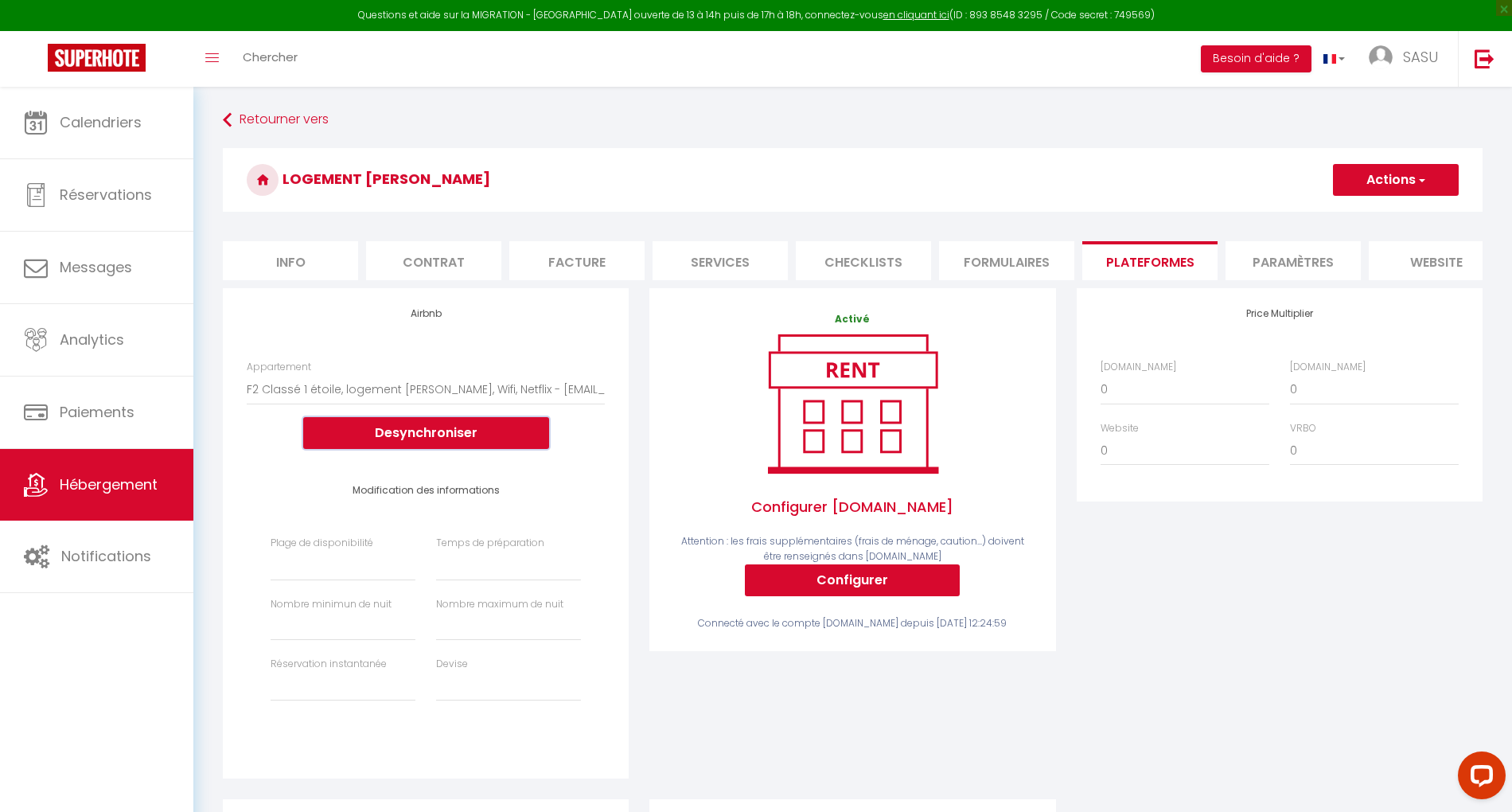
click at [417, 449] on button "Desynchroniser" at bounding box center [426, 433] width 245 height 32
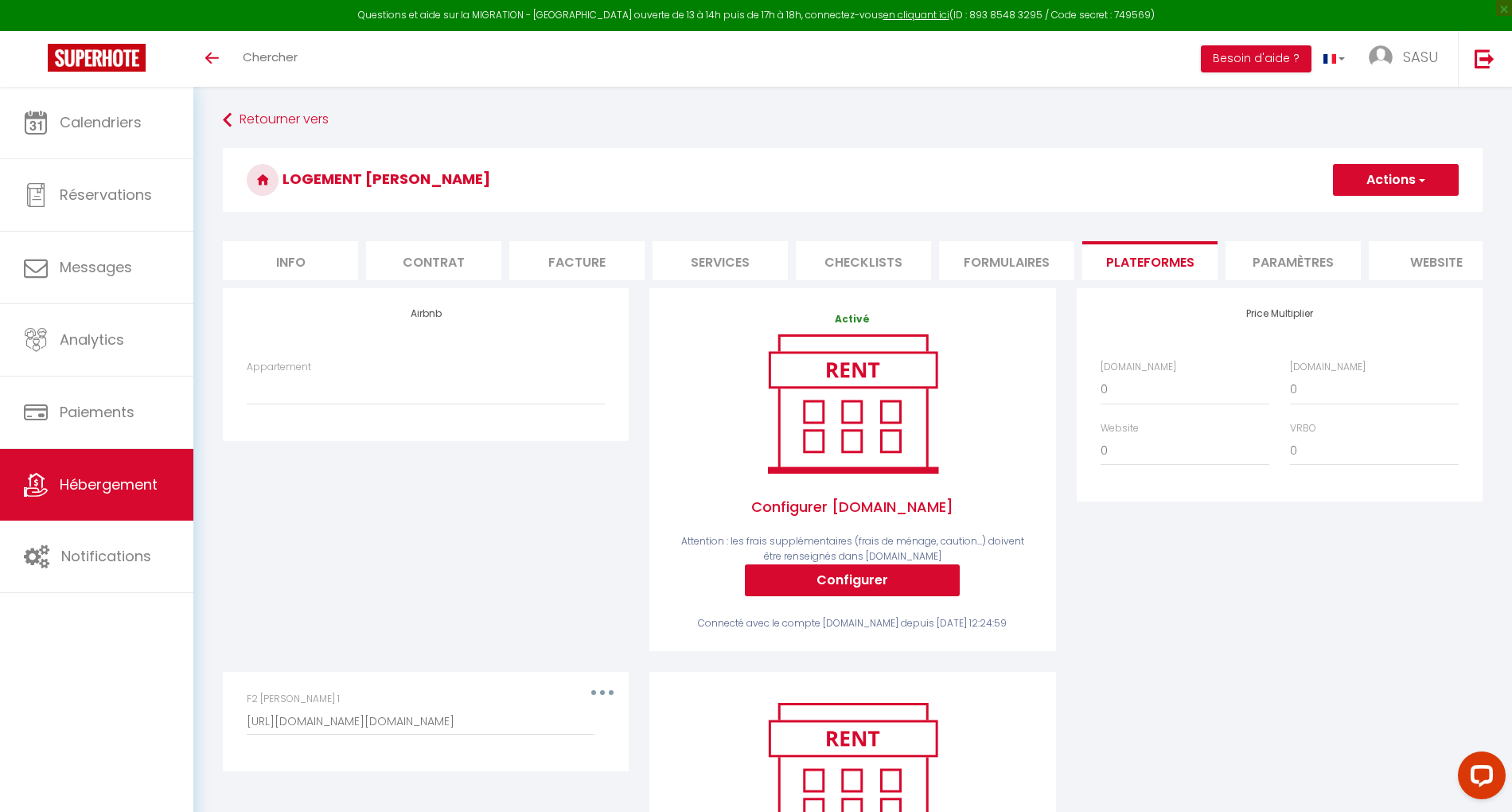
click at [131, 484] on span "Hébergement" at bounding box center [109, 485] width 98 height 20
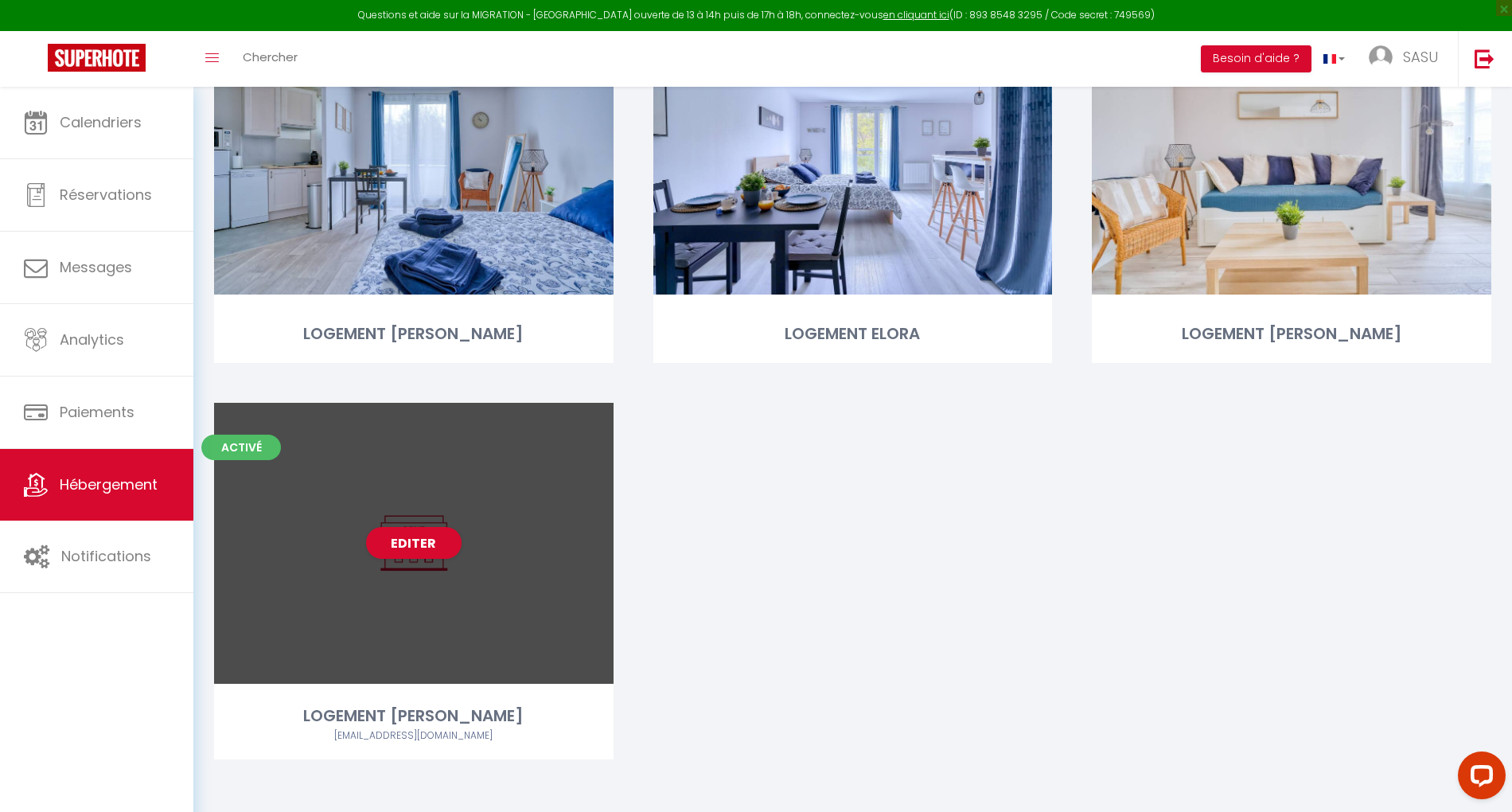
scroll to position [586, 0]
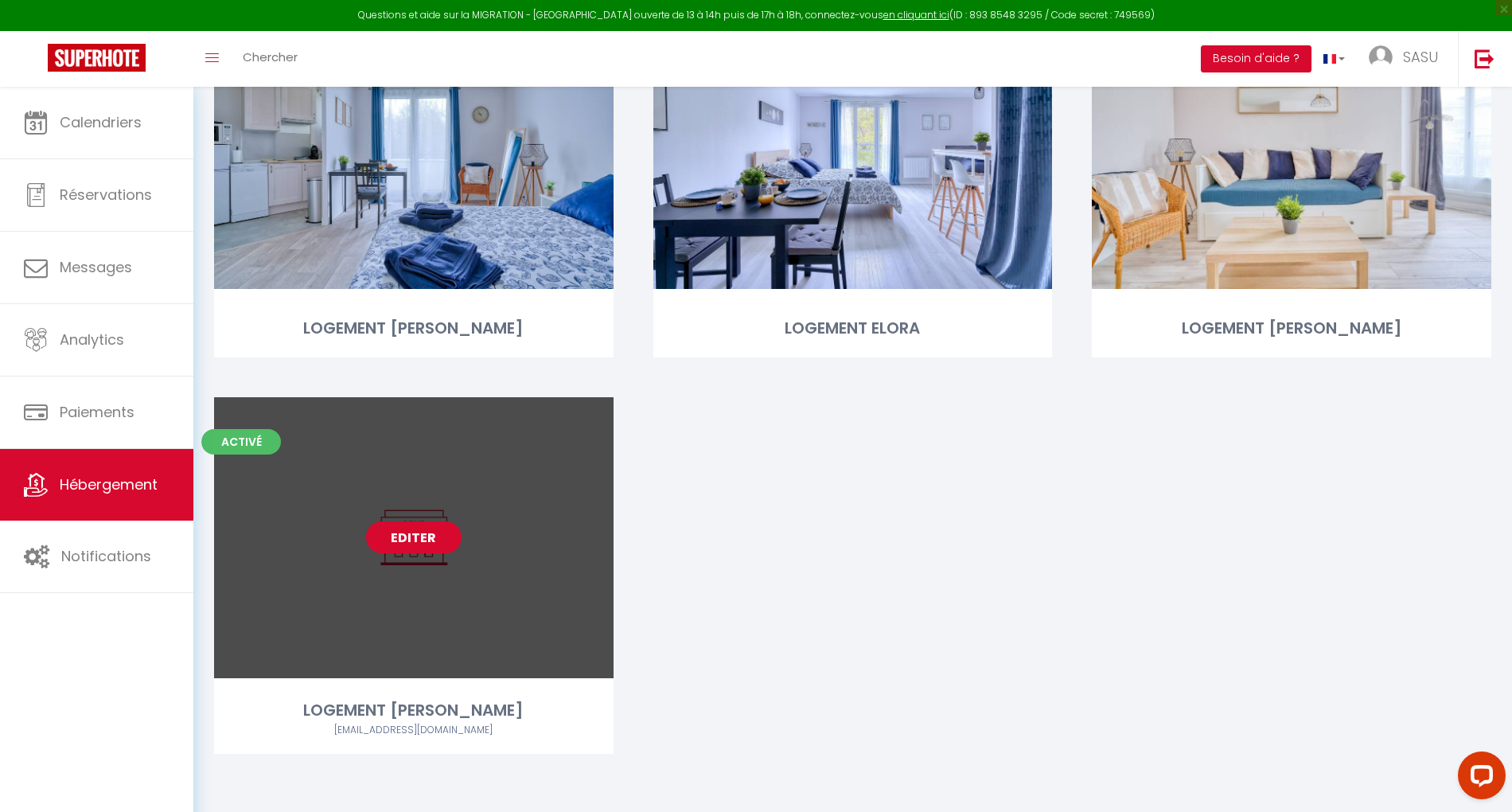
click at [414, 537] on link "Editer" at bounding box center [414, 536] width 95 height 32
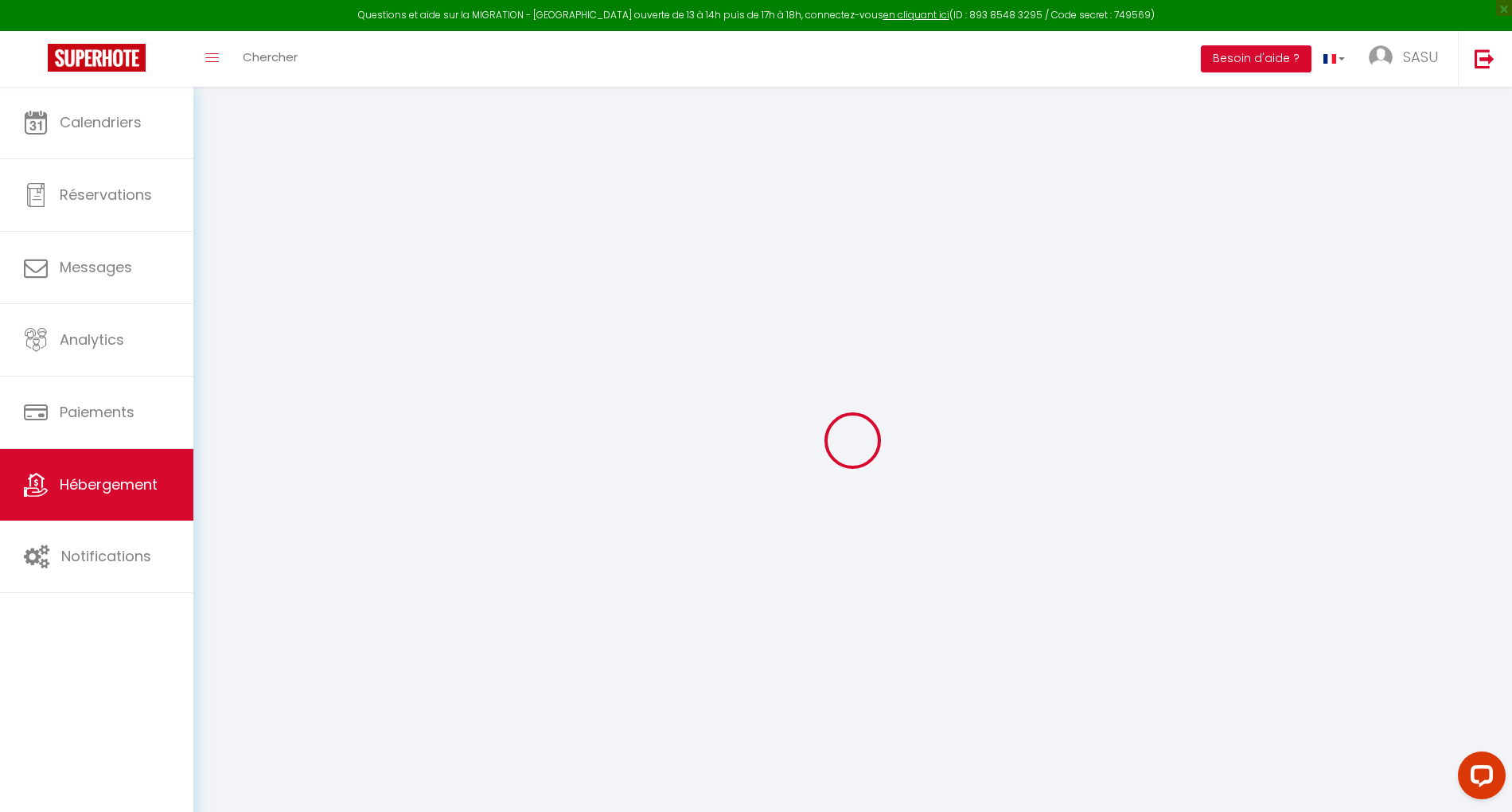
checkbox input "true"
checkbox input "false"
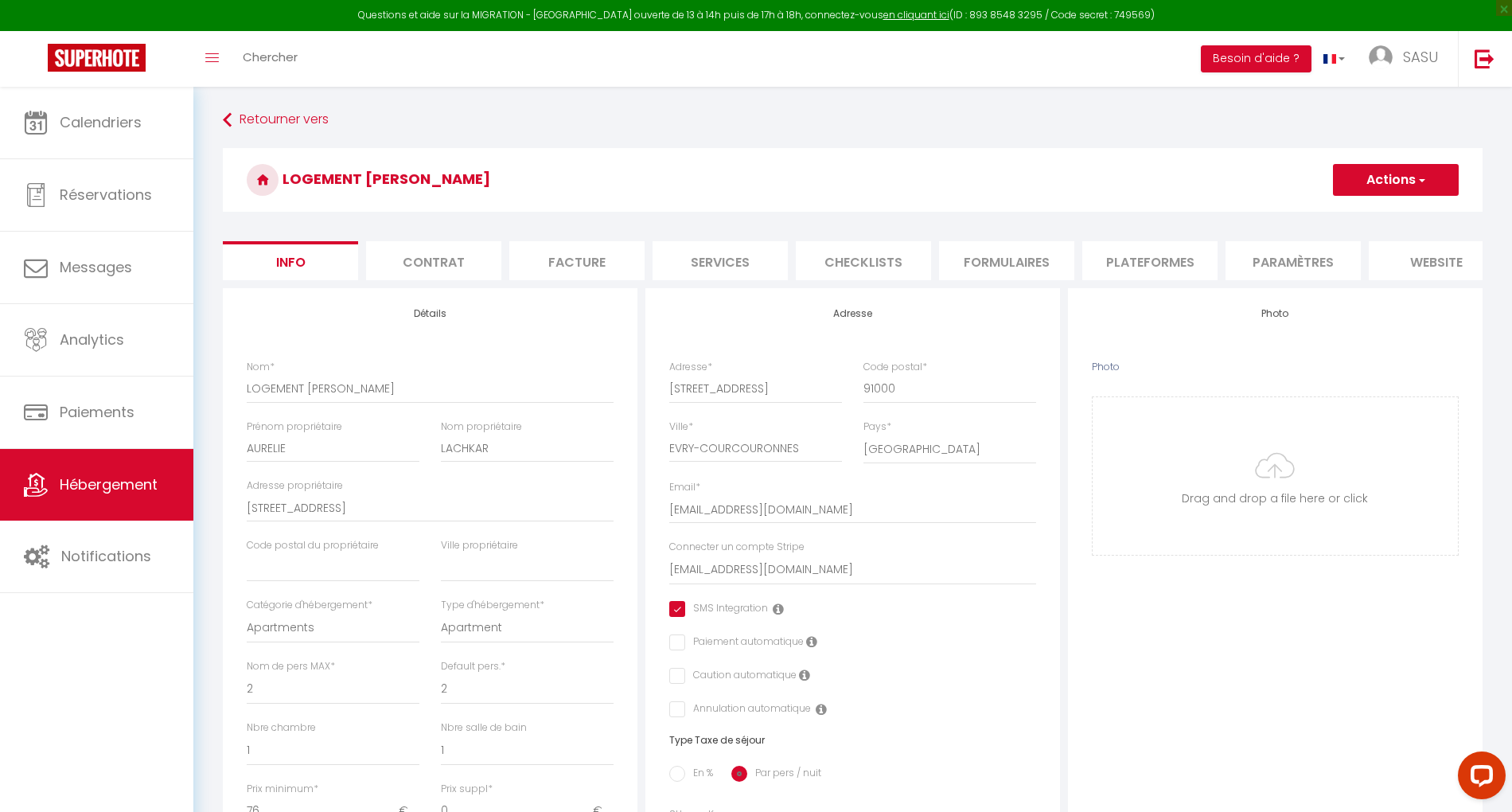
checkbox input "true"
checkbox input "false"
select select "2075-955527433206732427"
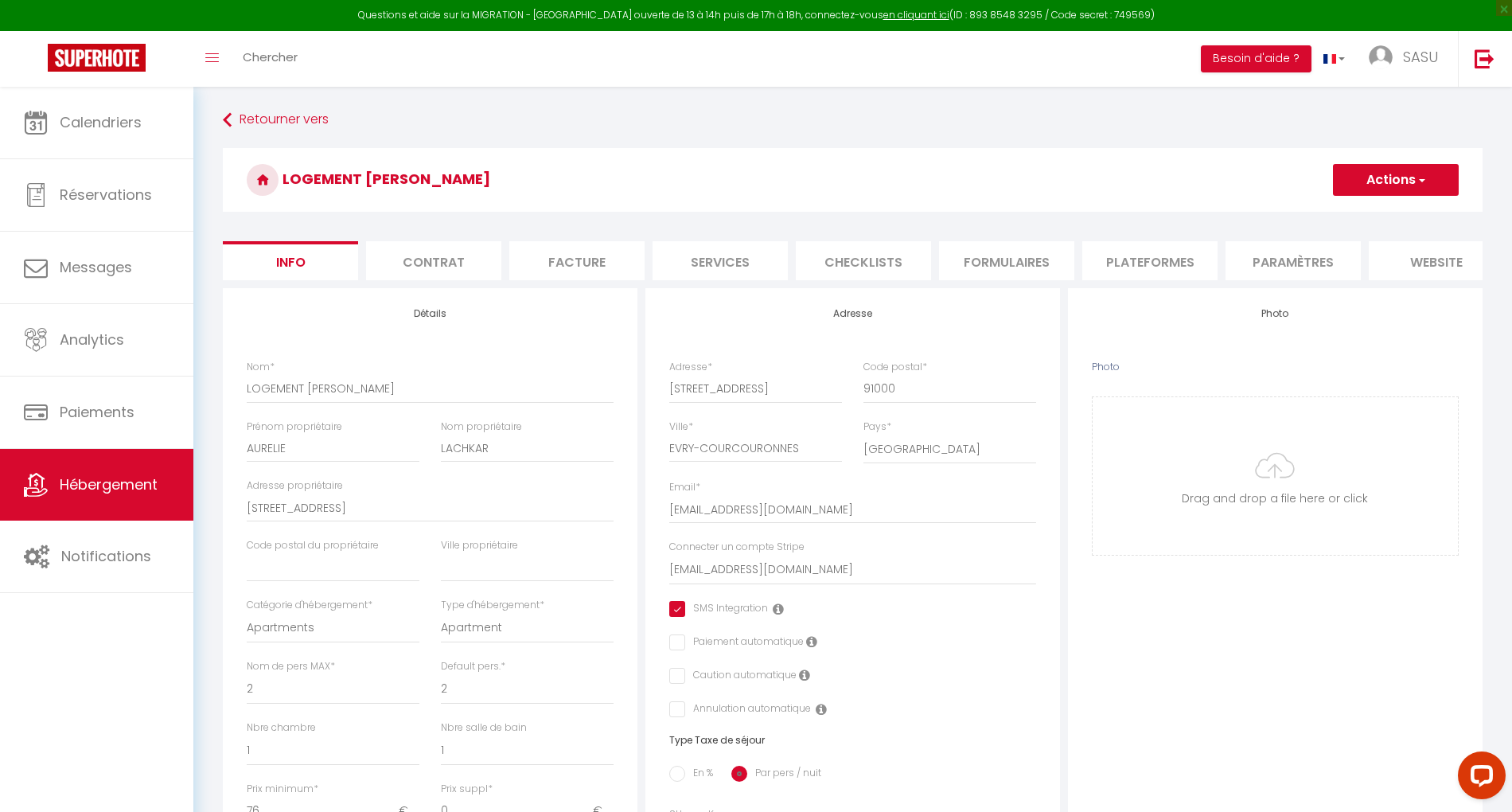
click at [1160, 270] on li "Plateformes" at bounding box center [1149, 260] width 135 height 39
select select
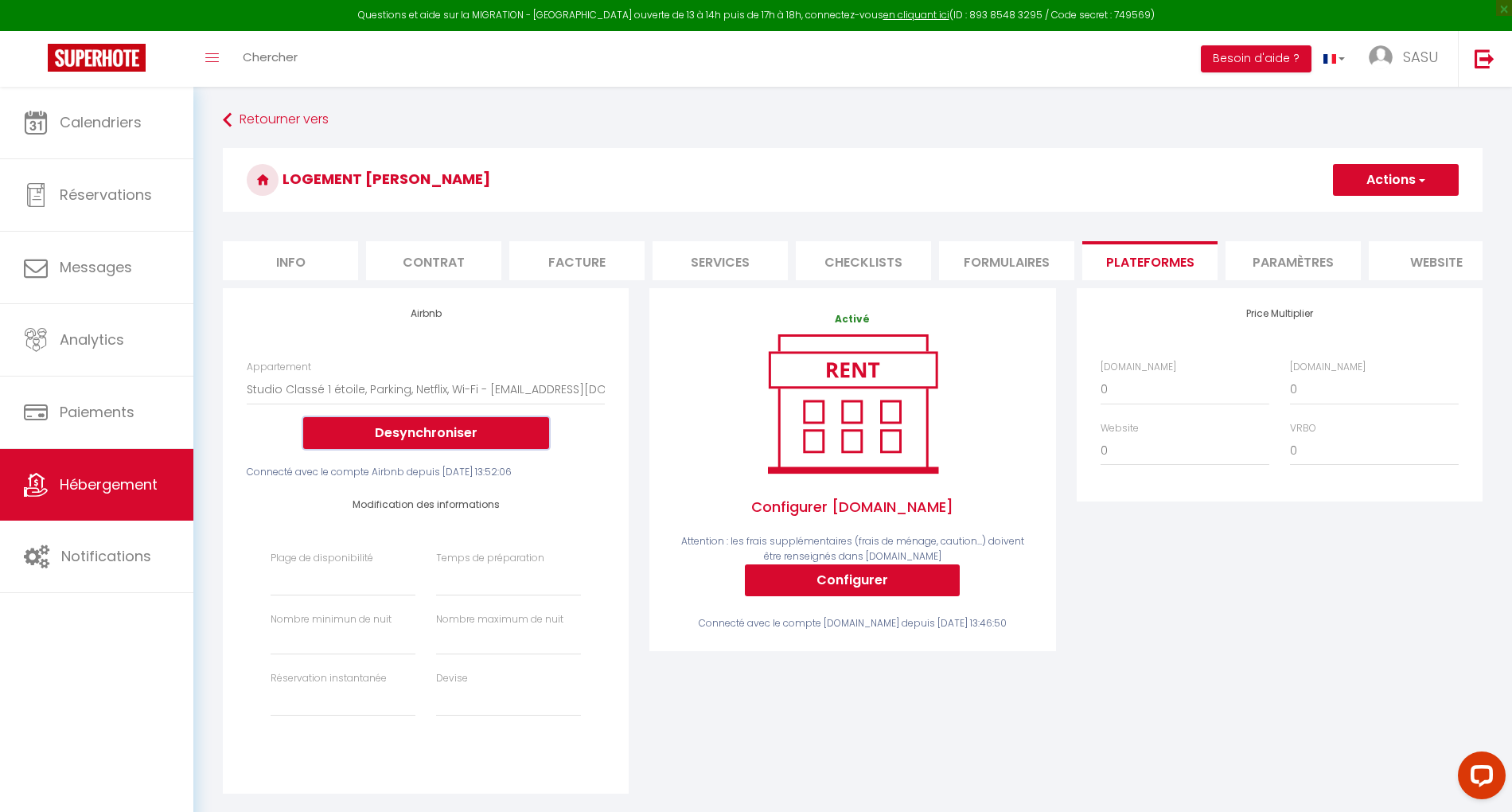
click at [463, 449] on button "Desynchroniser" at bounding box center [426, 433] width 245 height 32
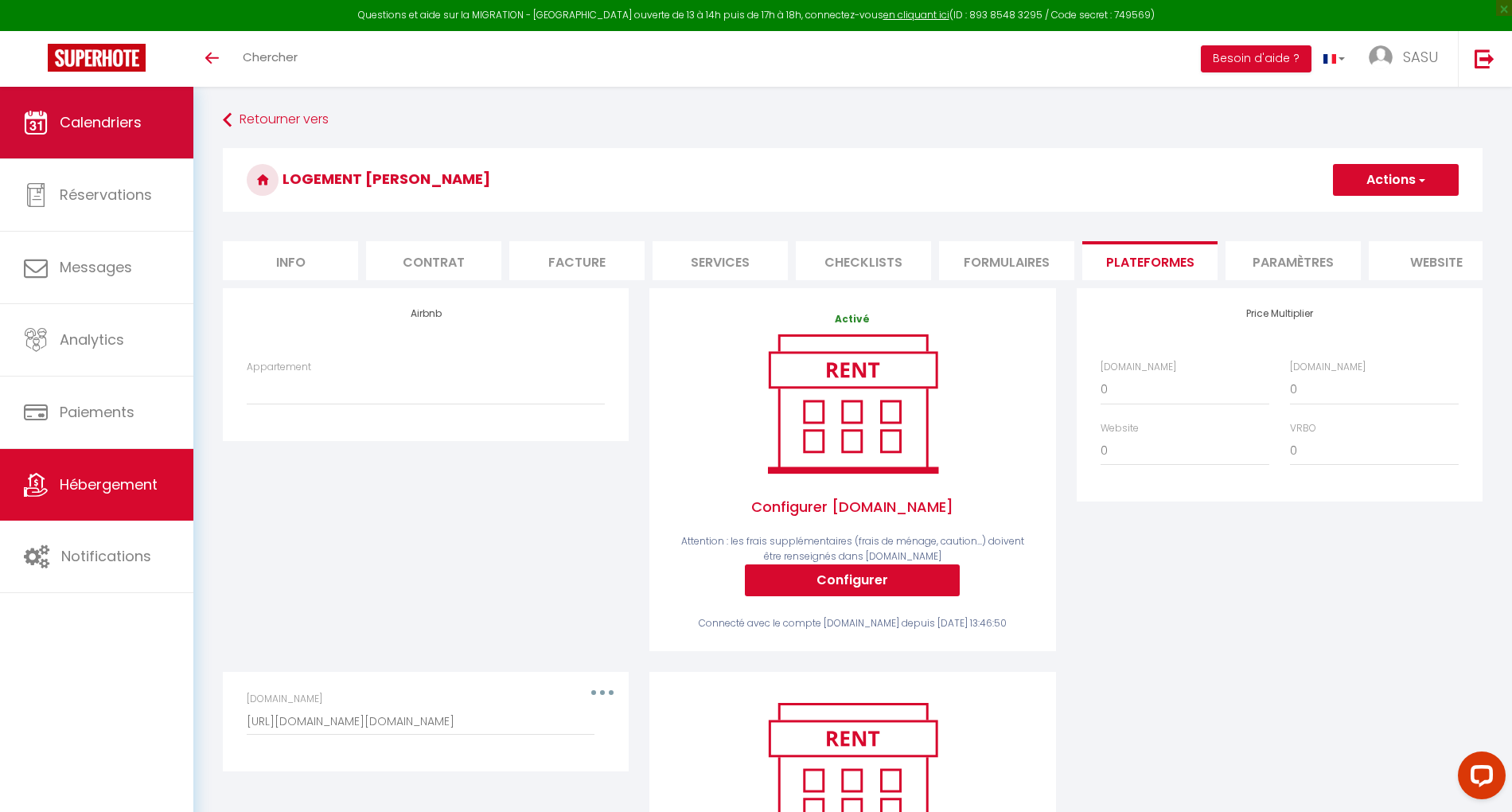
click at [160, 133] on link "Calendriers" at bounding box center [96, 122] width 194 height 72
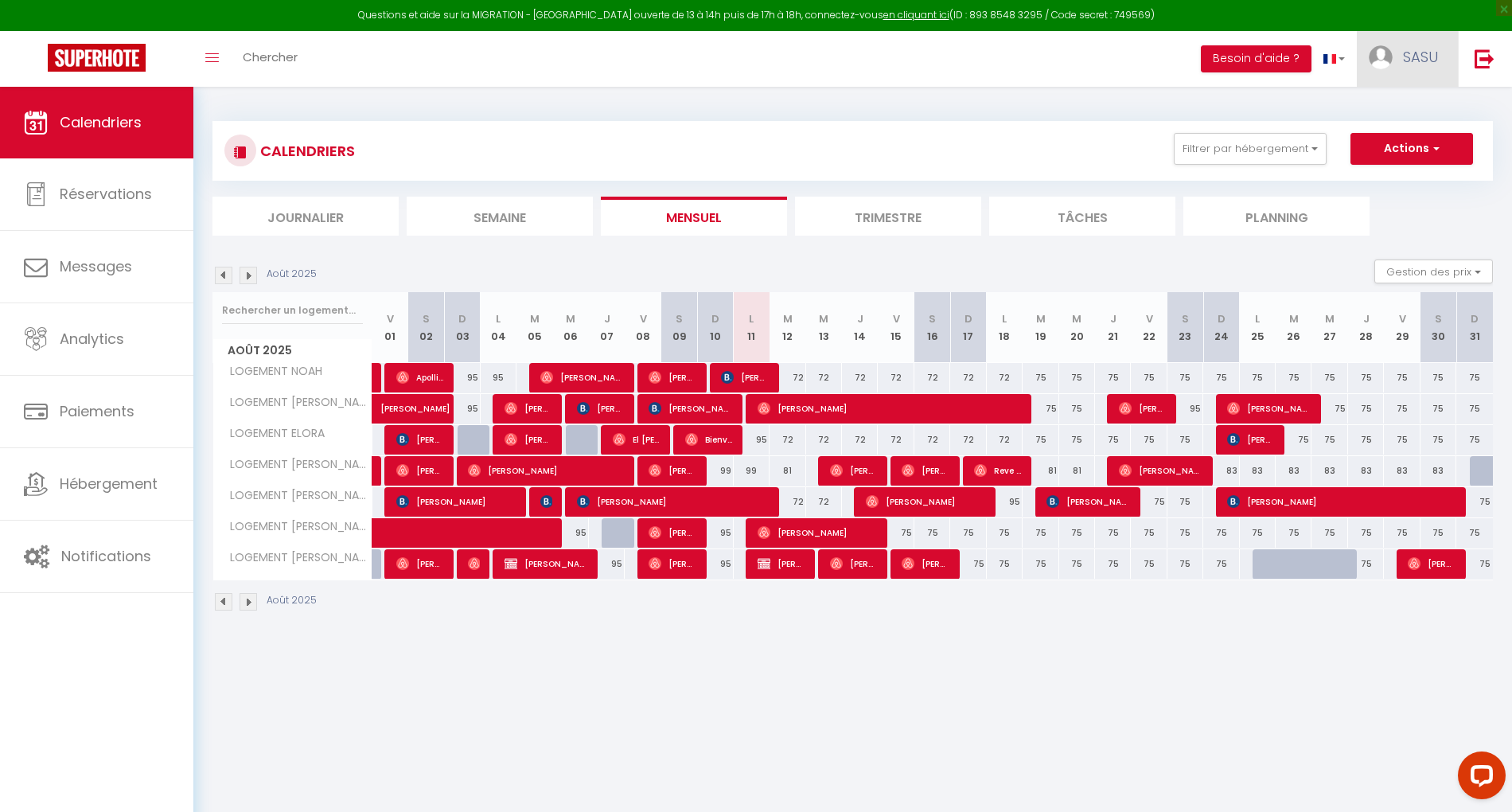
click at [1431, 59] on span "SASU" at bounding box center [1420, 57] width 35 height 20
click at [1406, 105] on link "Paramètres" at bounding box center [1395, 111] width 118 height 27
select select "fr"
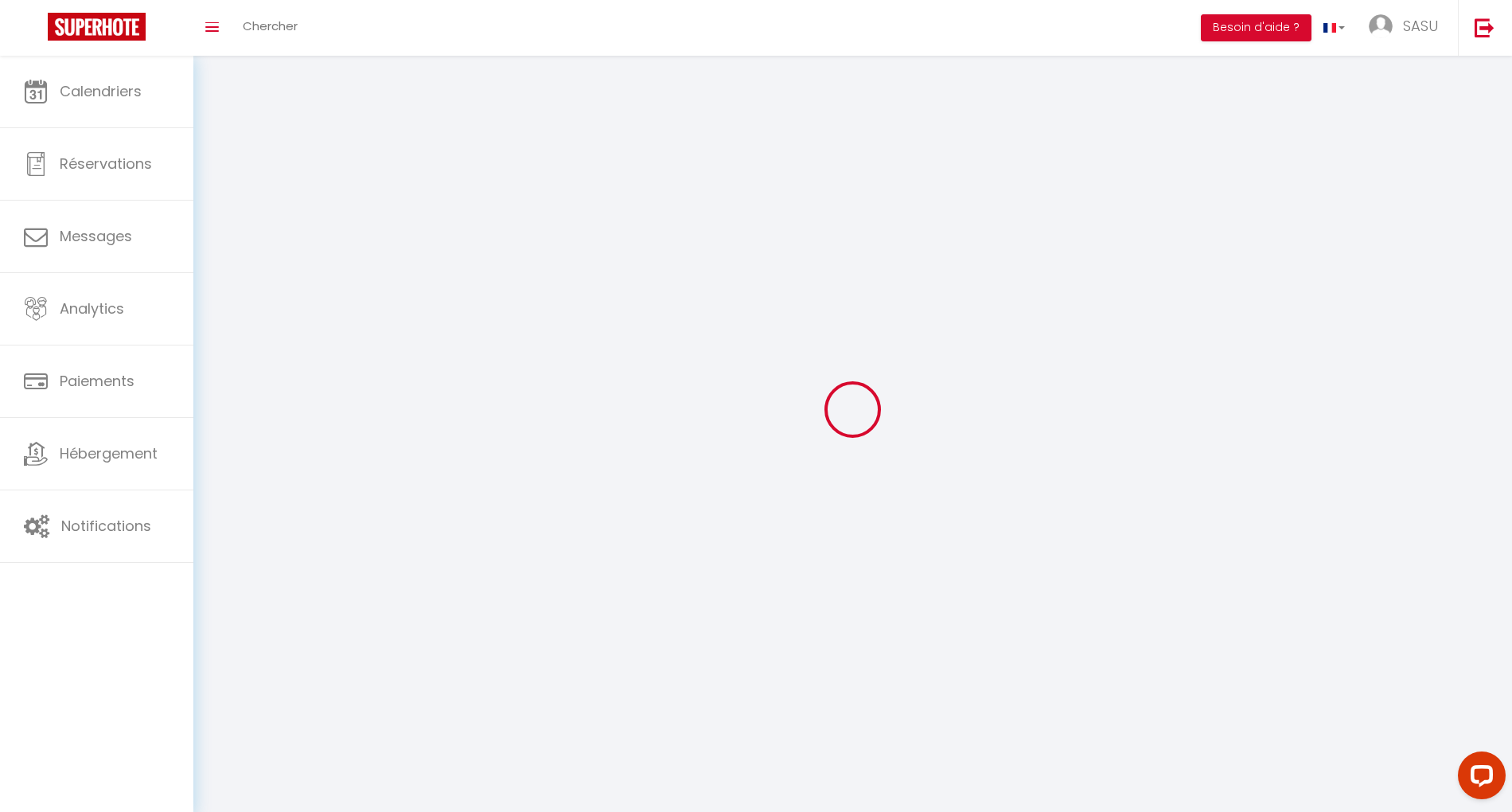
type input "SASU"
type input "[PERSON_NAME]"
type input "0650692020"
type input "[STREET_ADDRESS]"
type input "91590"
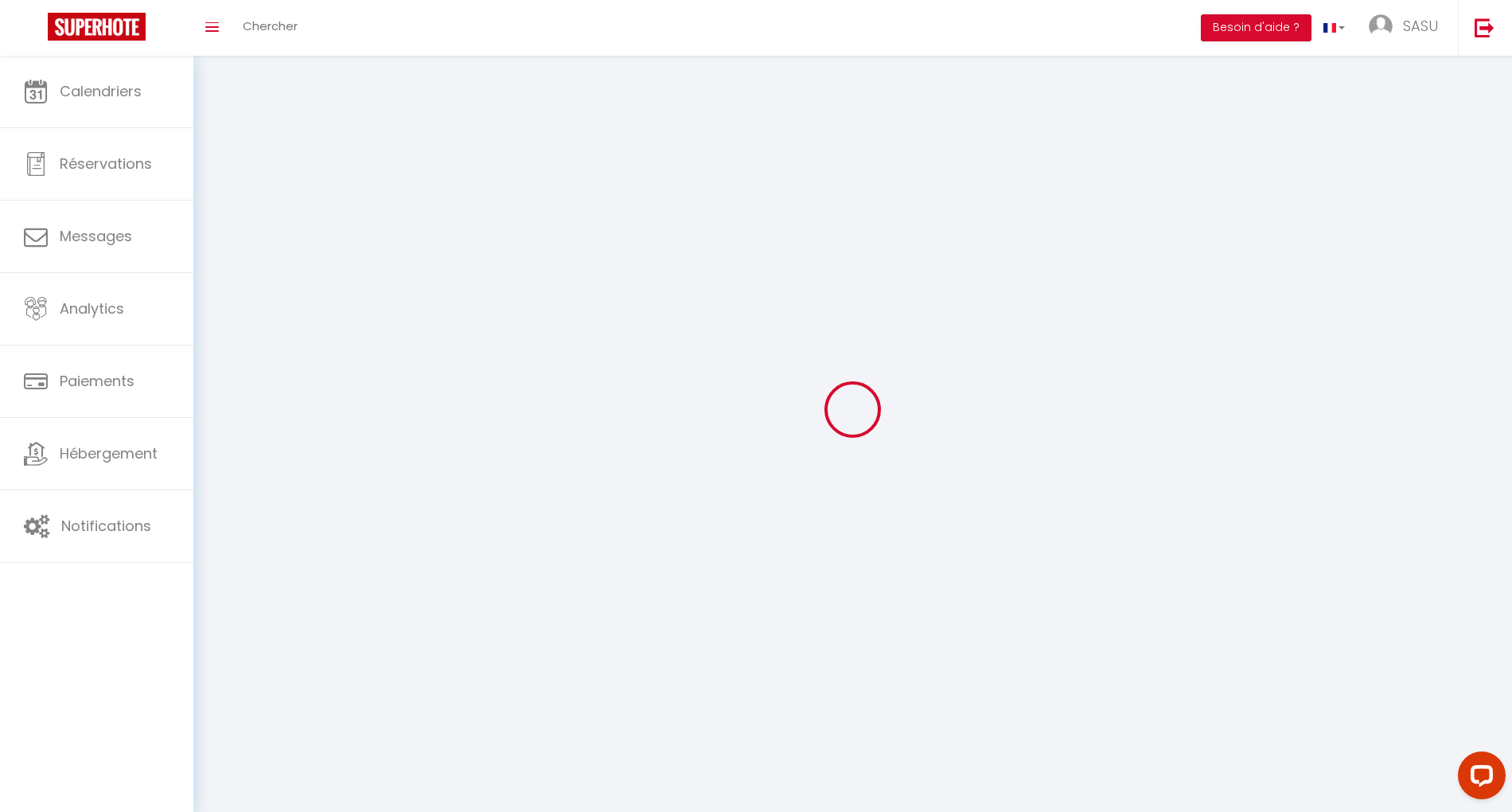
type input "GUIGNEVILLE SUR [GEOGRAPHIC_DATA]"
type input "AYo3pnLrTLdNfOgbP9shuMC7J"
type input "OWqOcRRAoNsljo2XyIRq1VSnw"
type input "[URL][DOMAIN_NAME]"
select select "28"
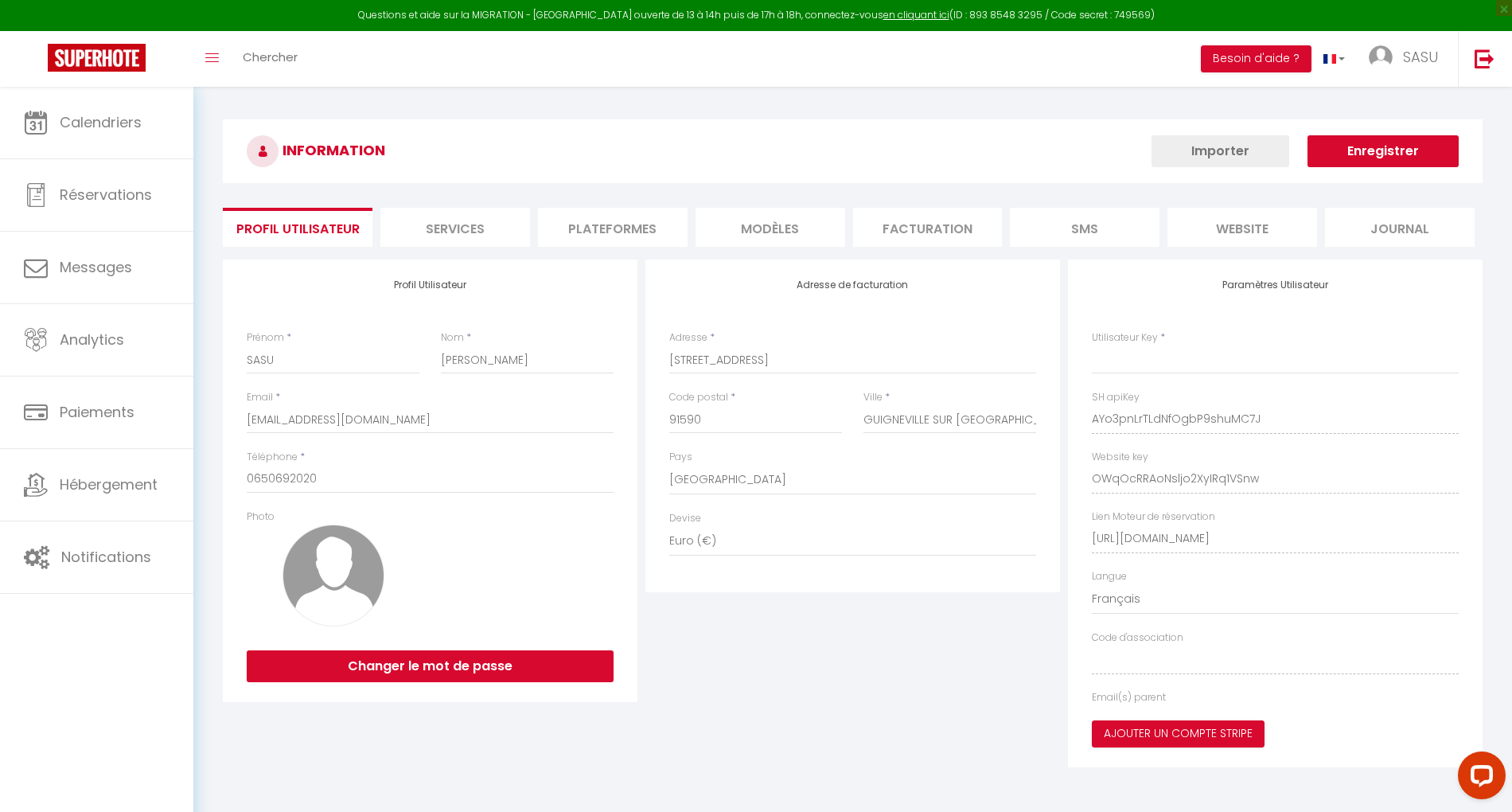
type input "AYo3pnLrTLdNfOgbP9shuMC7J"
type input "OWqOcRRAoNsljo2XyIRq1VSnw"
type input "[URL][DOMAIN_NAME]"
select select "fr"
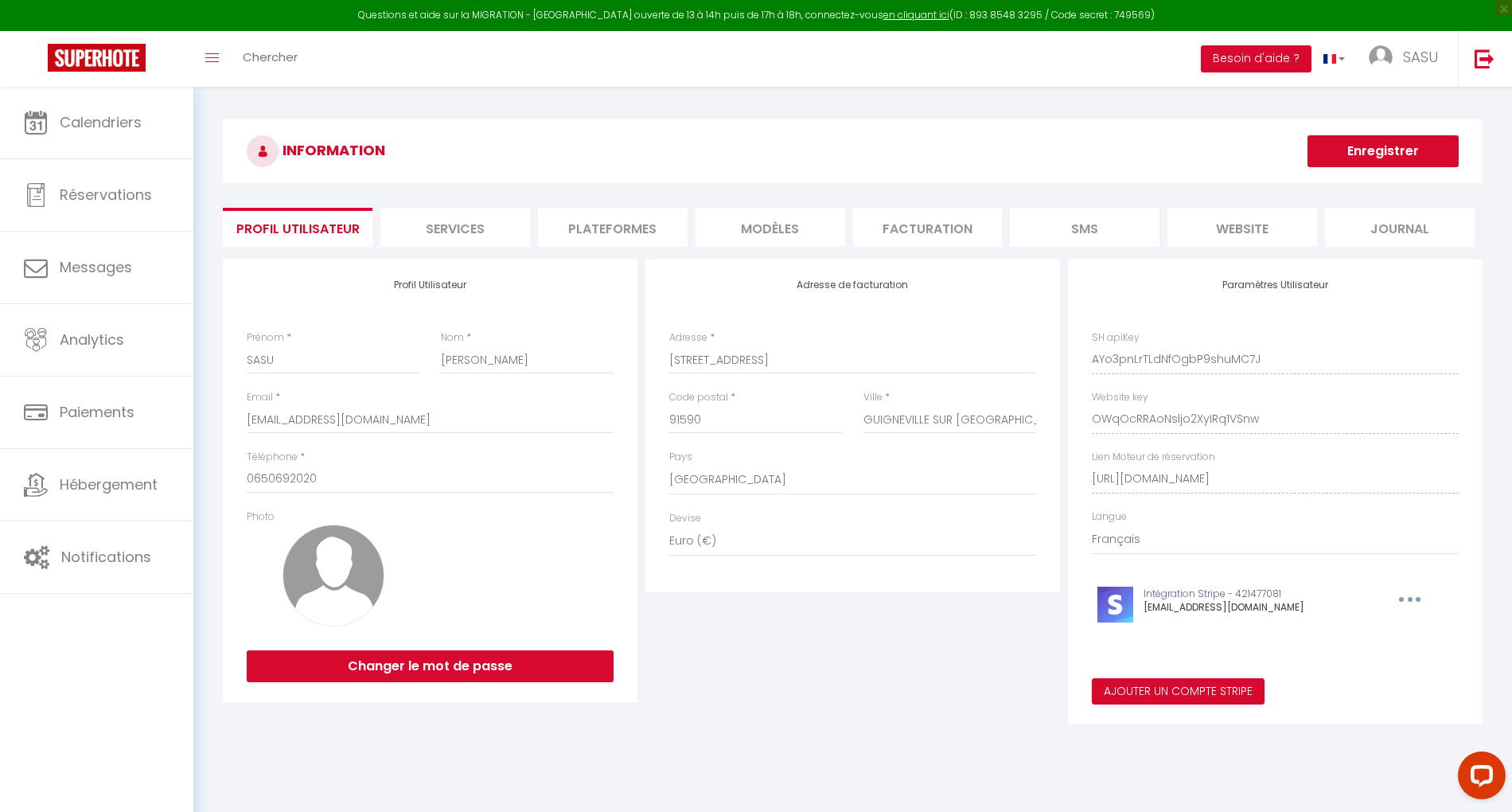
click at [656, 230] on li "Plateformes" at bounding box center [613, 226] width 150 height 39
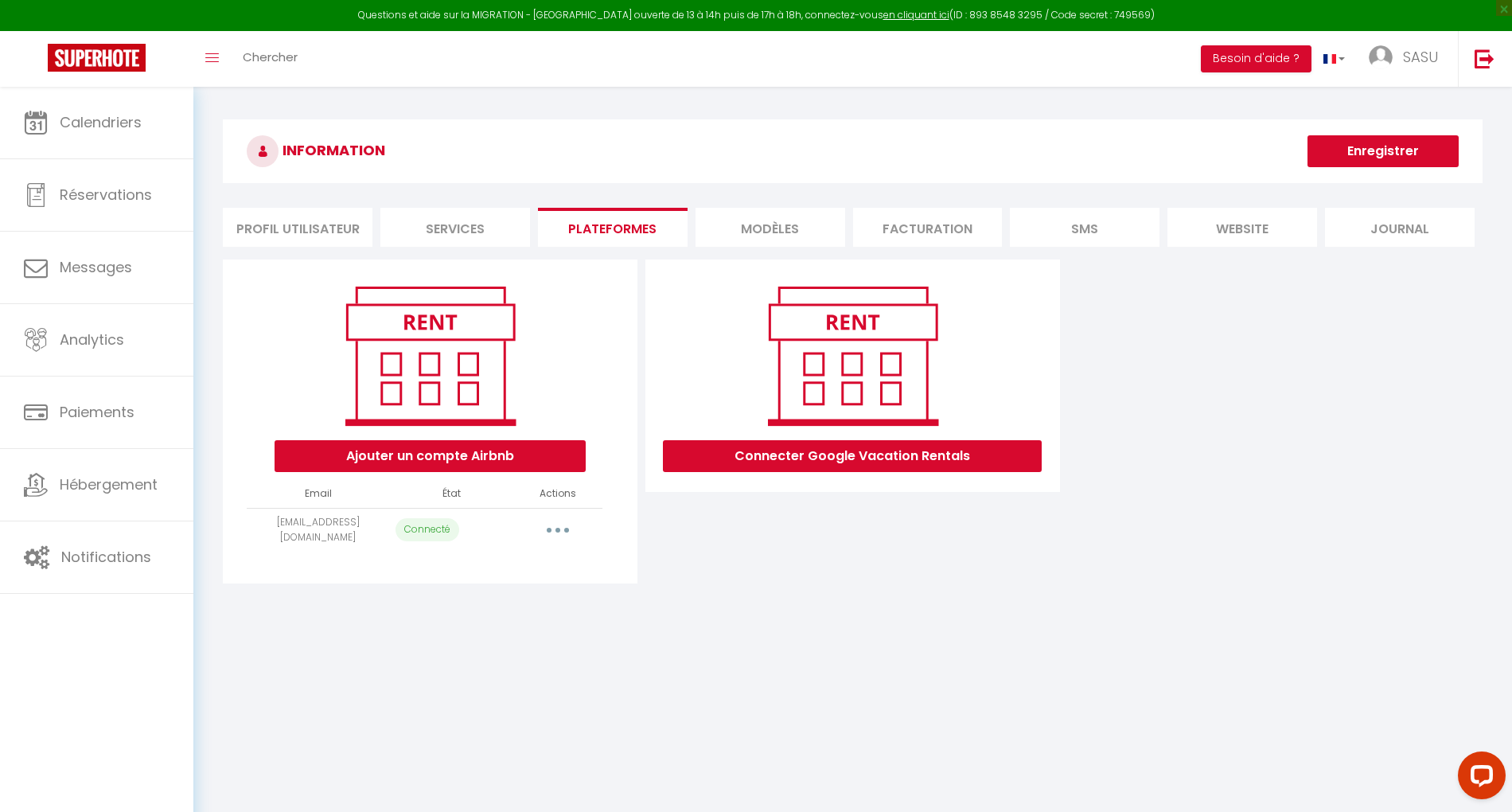
click at [558, 528] on icon "button" at bounding box center [557, 529] width 5 height 5
click at [552, 568] on link "Importer les appartements" at bounding box center [486, 566] width 175 height 27
select select "13099"
select select
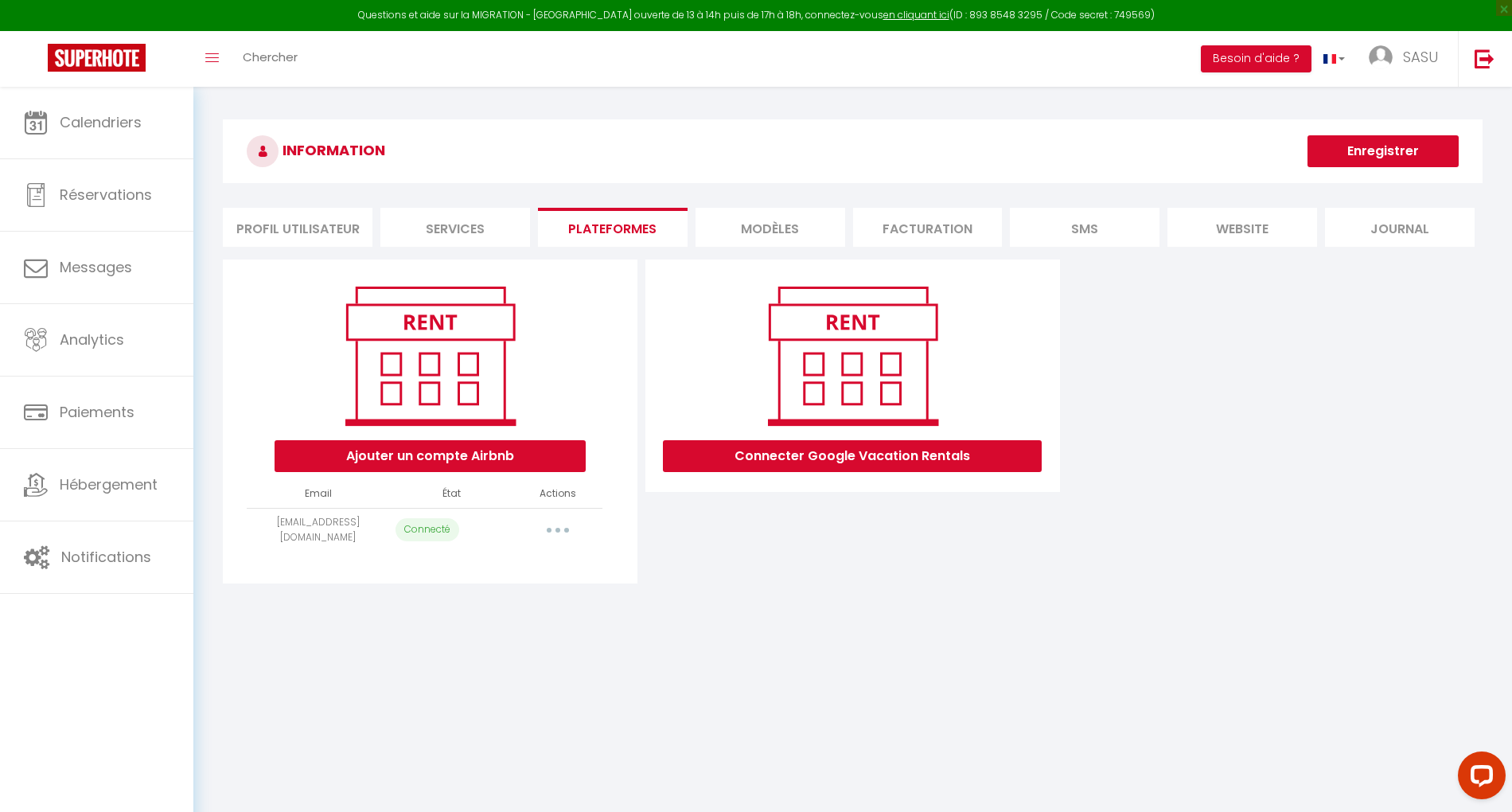
select select
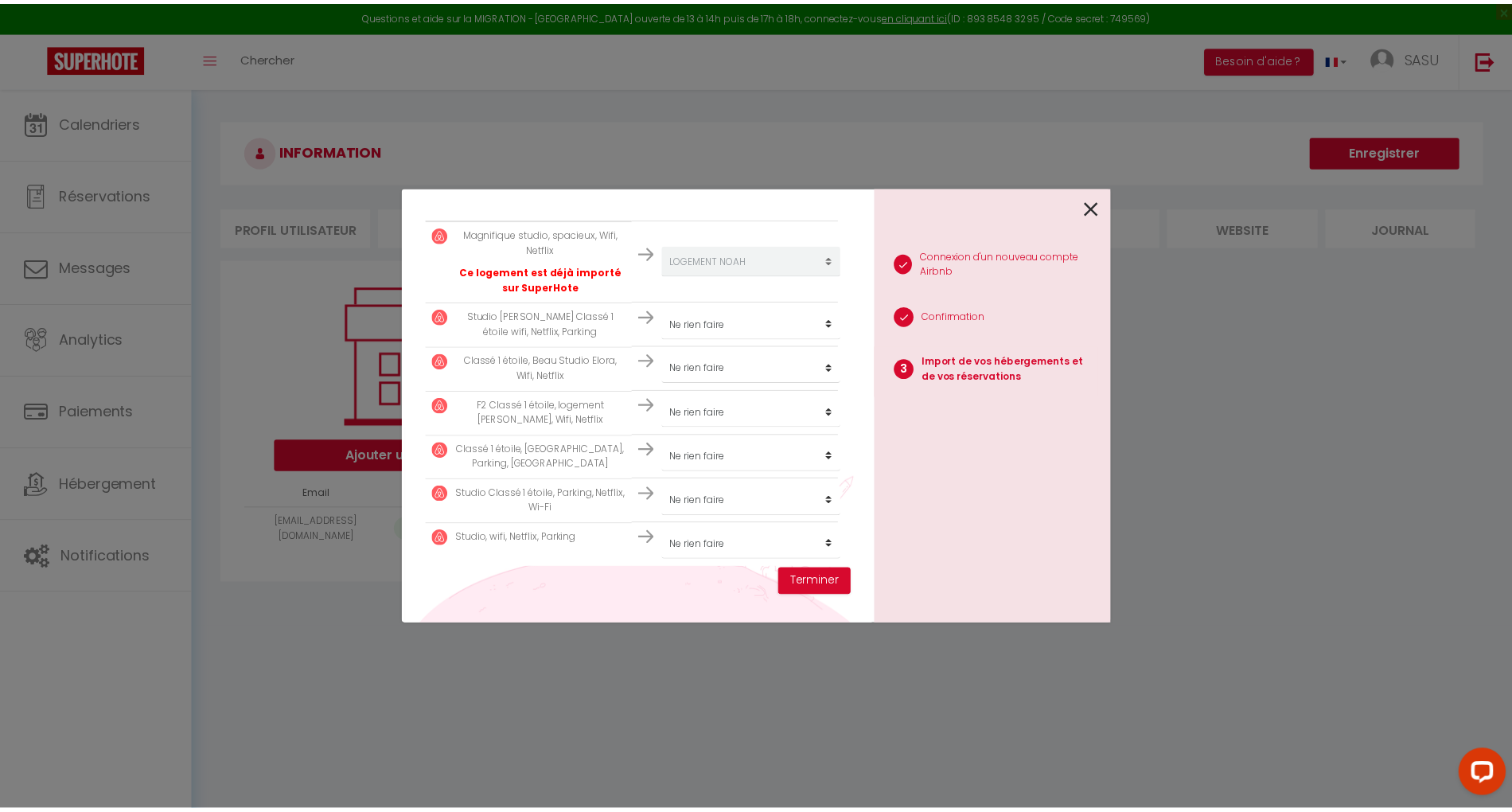
scroll to position [323, 0]
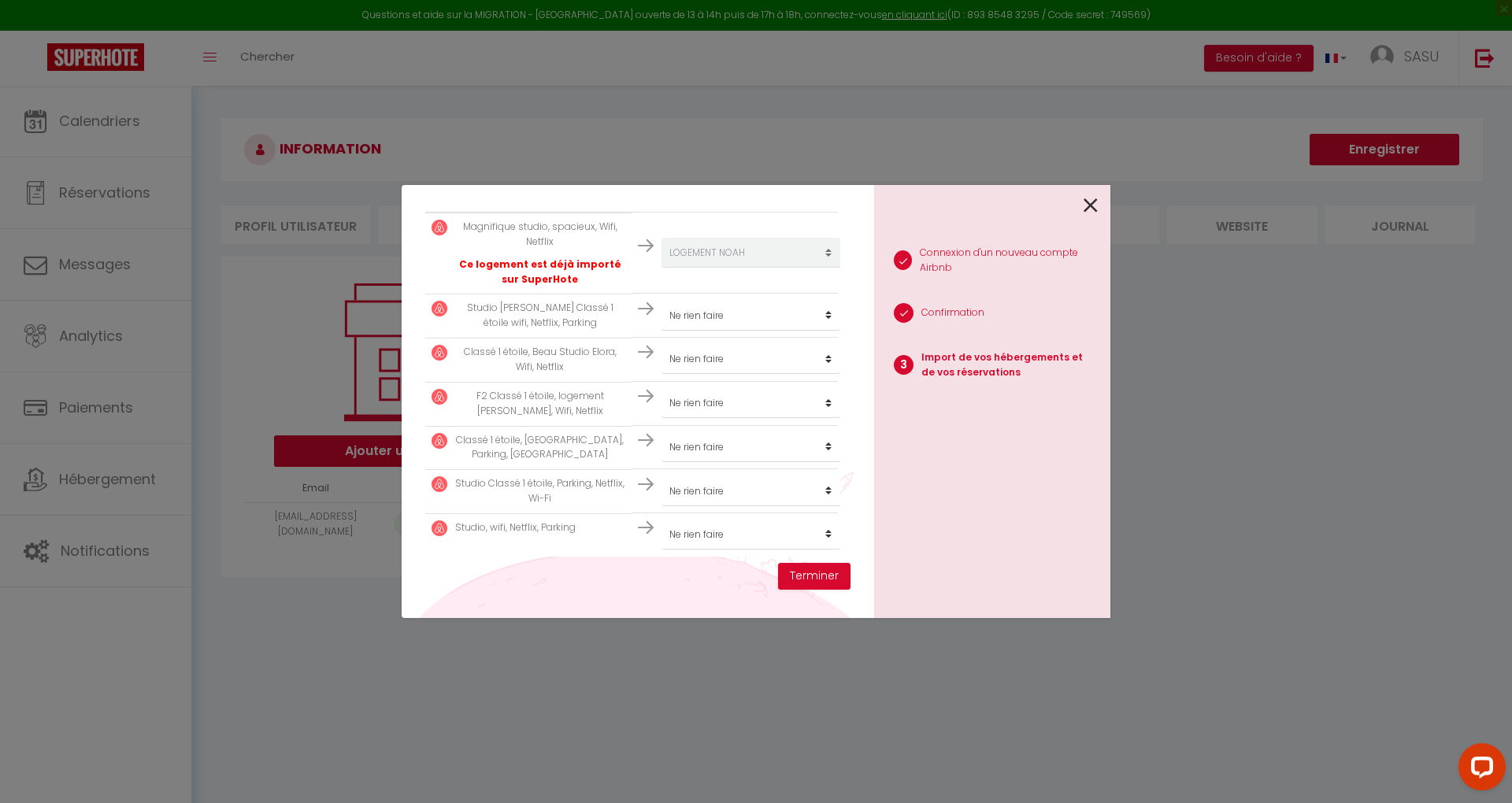
drag, startPoint x: 1095, startPoint y: 200, endPoint x: 1121, endPoint y: 214, distance: 29.5
click at [1095, 200] on icon at bounding box center [1090, 205] width 14 height 23
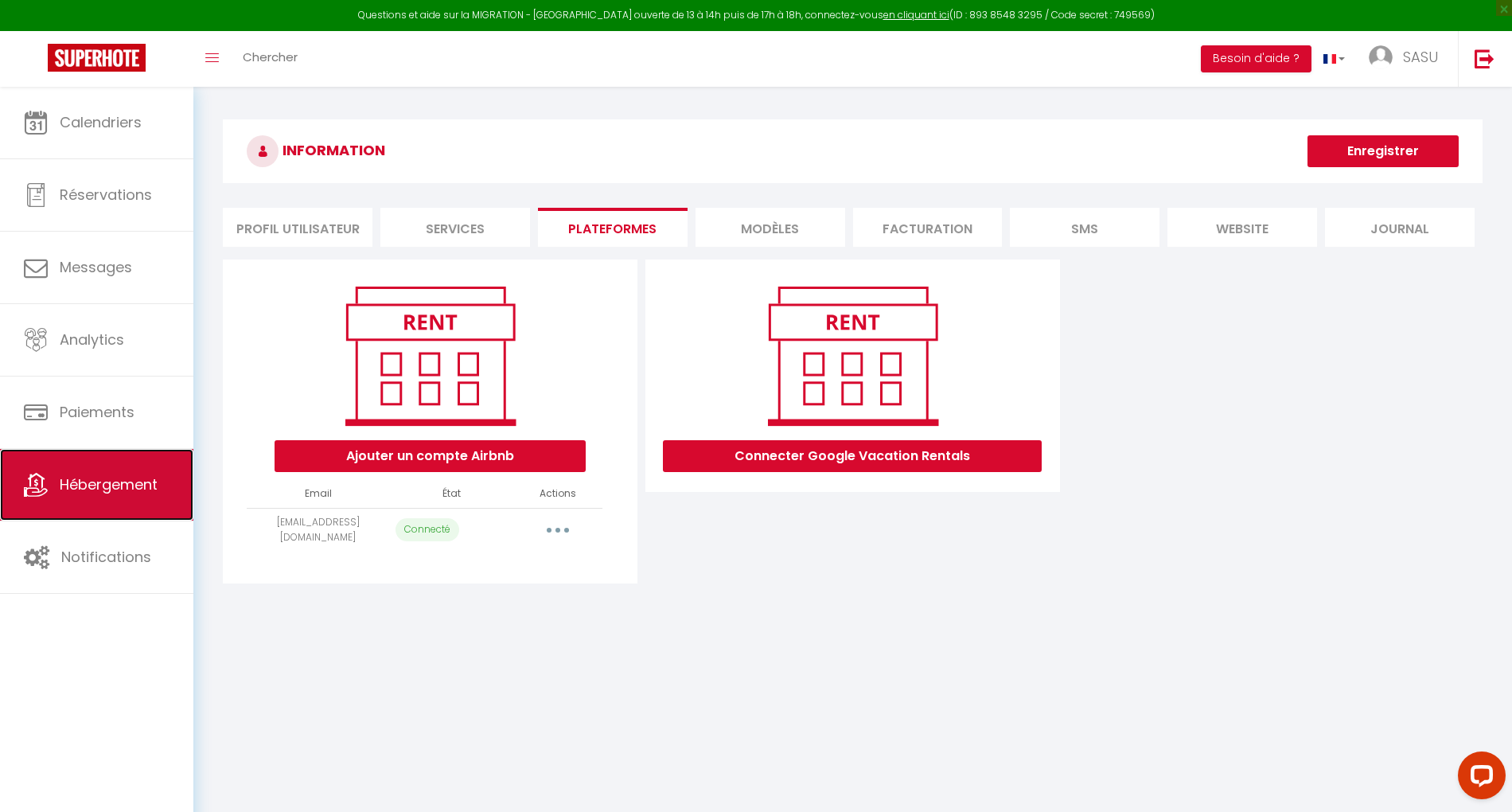
click at [135, 476] on span "Hébergement" at bounding box center [109, 485] width 98 height 20
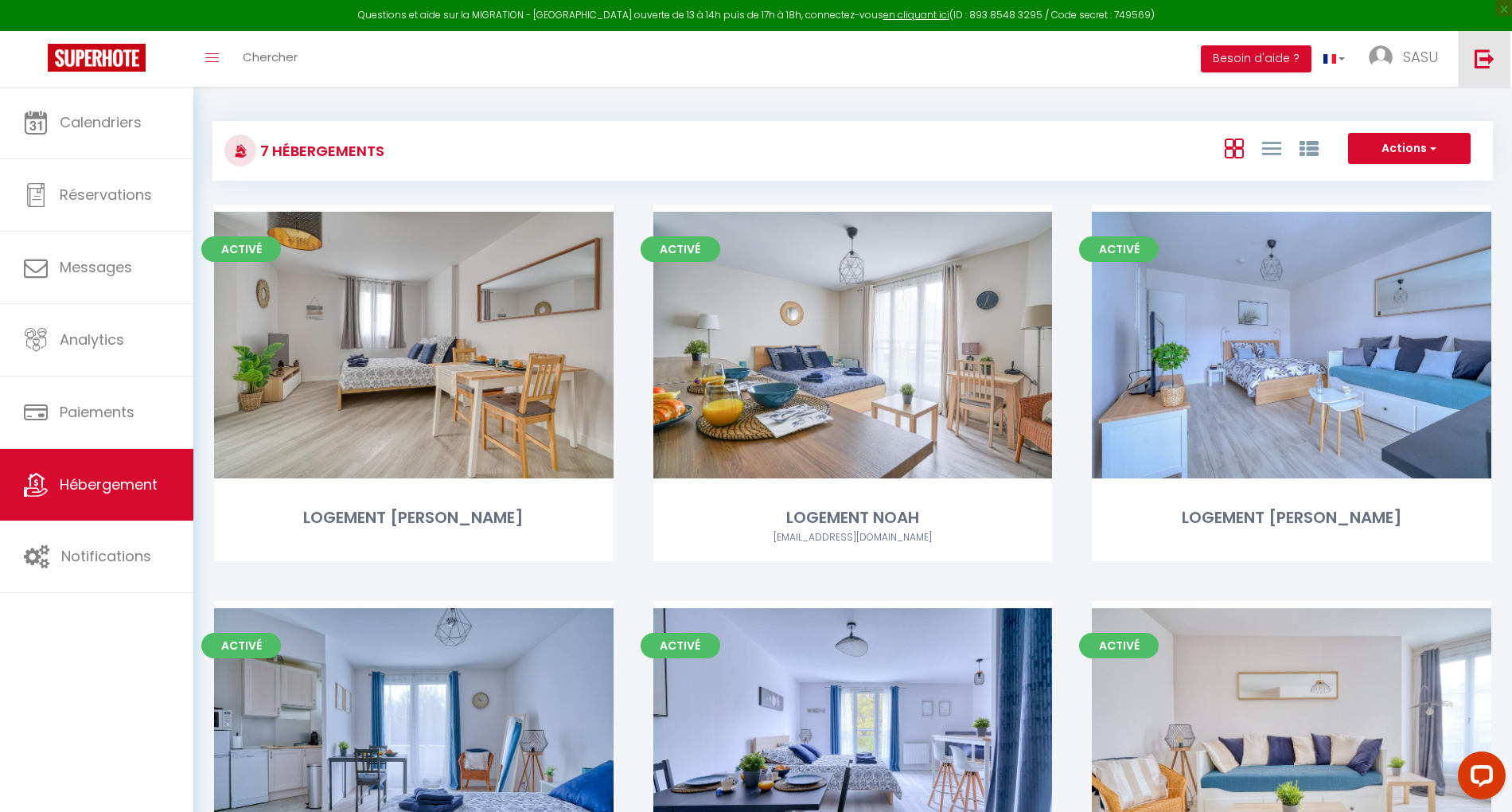
click at [1464, 61] on link at bounding box center [1485, 58] width 53 height 55
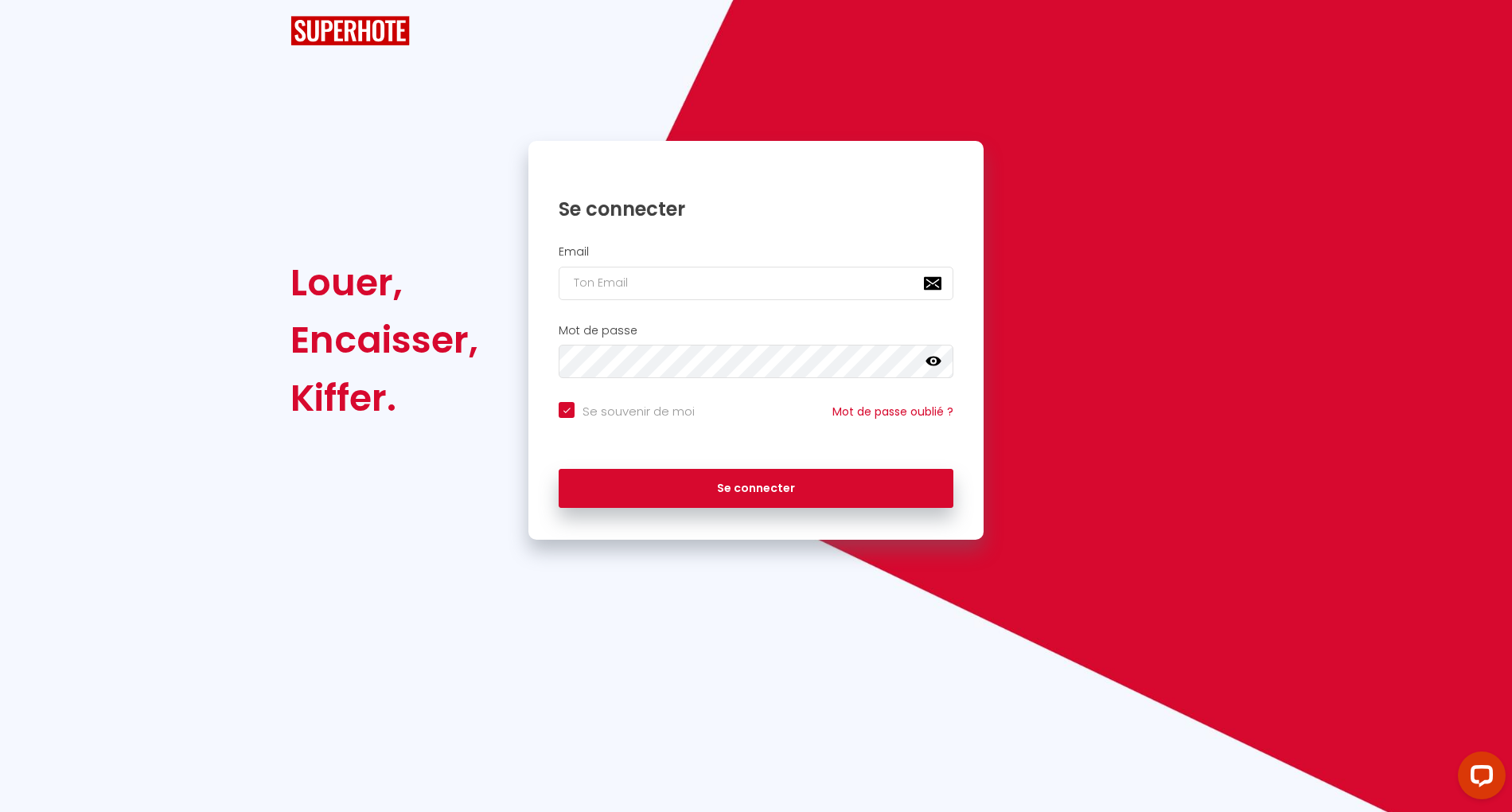
checkbox input "true"
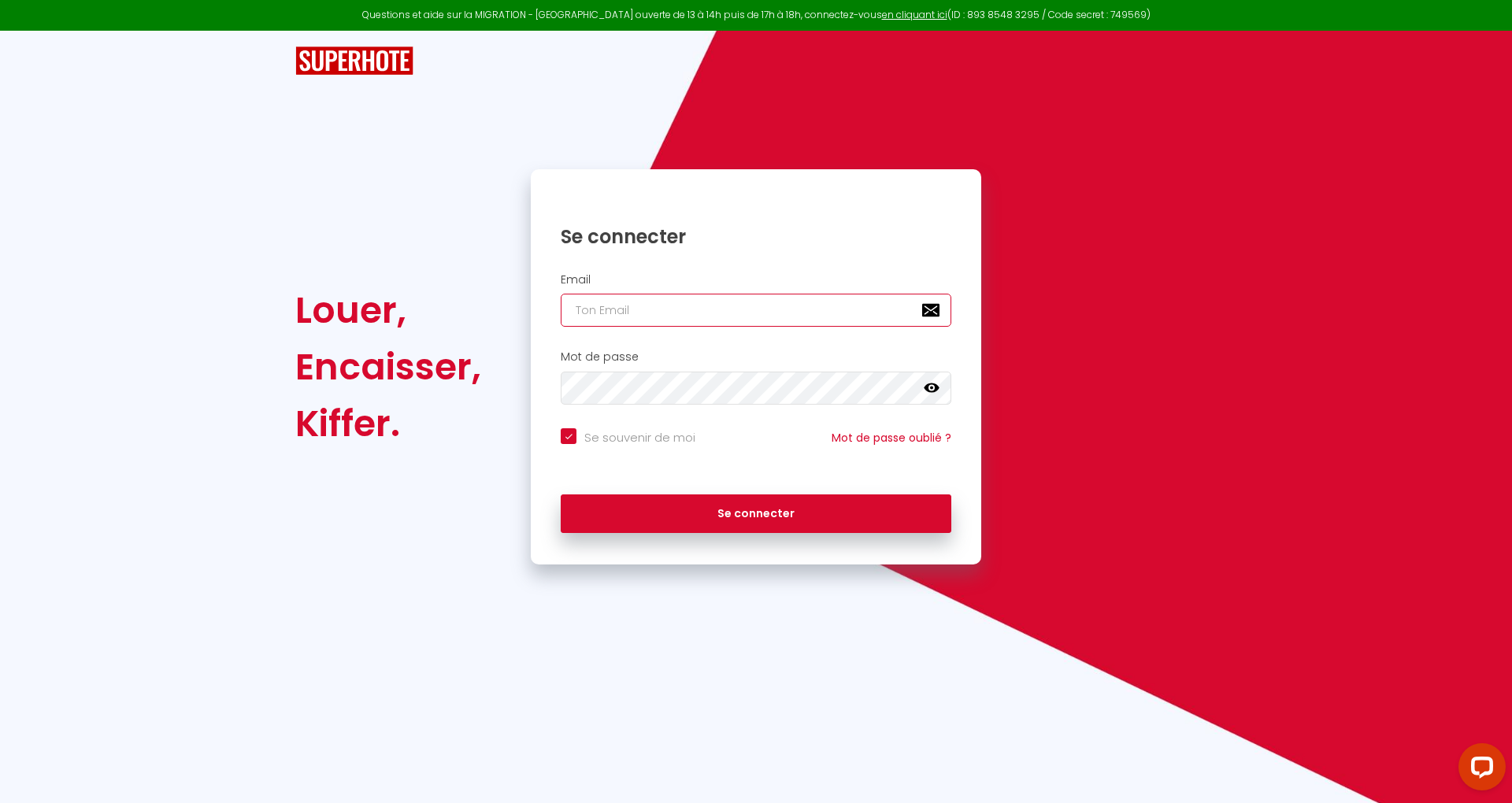
click at [693, 313] on input "email" at bounding box center [756, 310] width 390 height 33
paste input "[EMAIL_ADDRESS][DOMAIN_NAME]"
type input "[EMAIL_ADDRESS][DOMAIN_NAME]"
checkbox input "true"
type input "[EMAIL_ADDRESS][DOMAIN_NAME]"
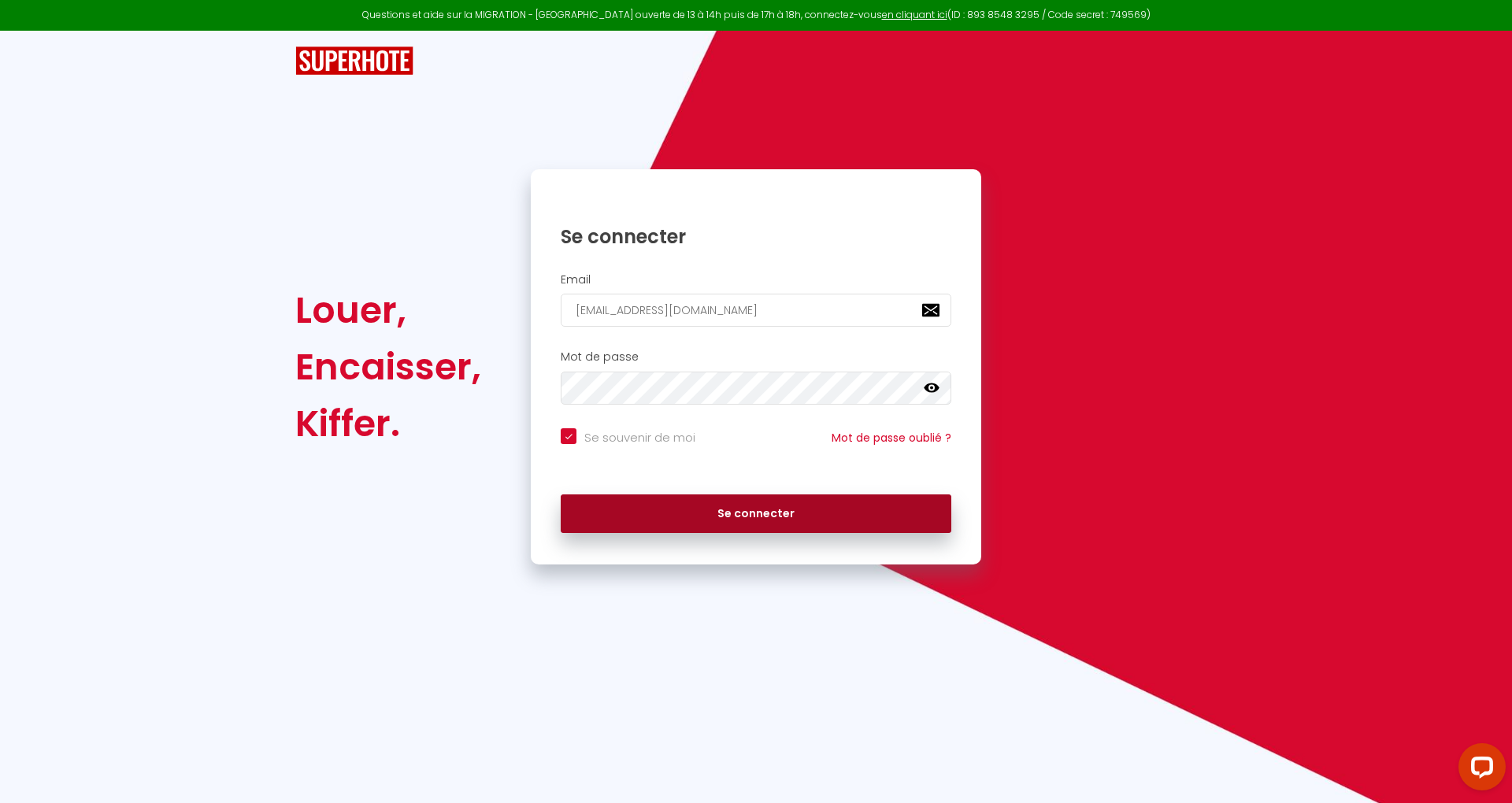
click at [902, 523] on button "Se connecter" at bounding box center [756, 514] width 390 height 40
checkbox input "true"
